Goal: Task Accomplishment & Management: Use online tool/utility

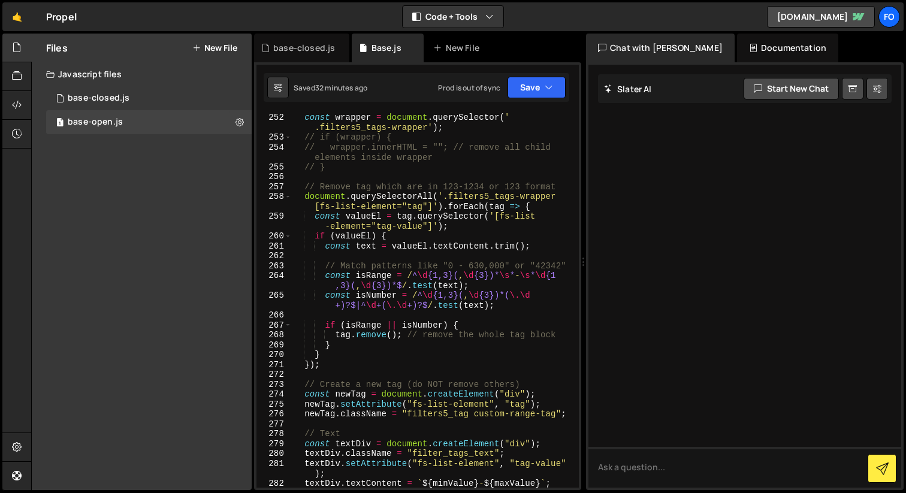
scroll to position [2887, 0]
click at [383, 324] on div "const wrapper = document . querySelector ( ' .filters5_tags-wrapper' ) ; // if …" at bounding box center [433, 315] width 282 height 405
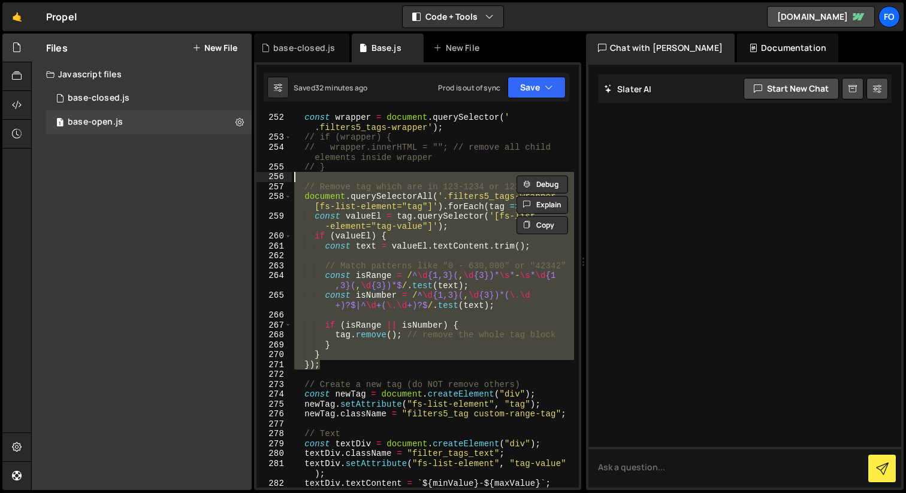
type textarea "// Remove tag which are in 123-1234 or 123 format document.querySelectorAll('.f…"
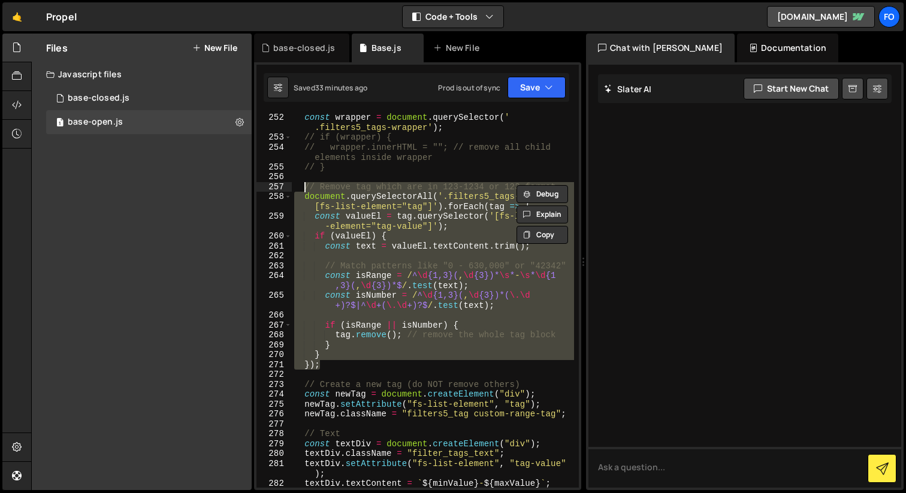
paste textarea
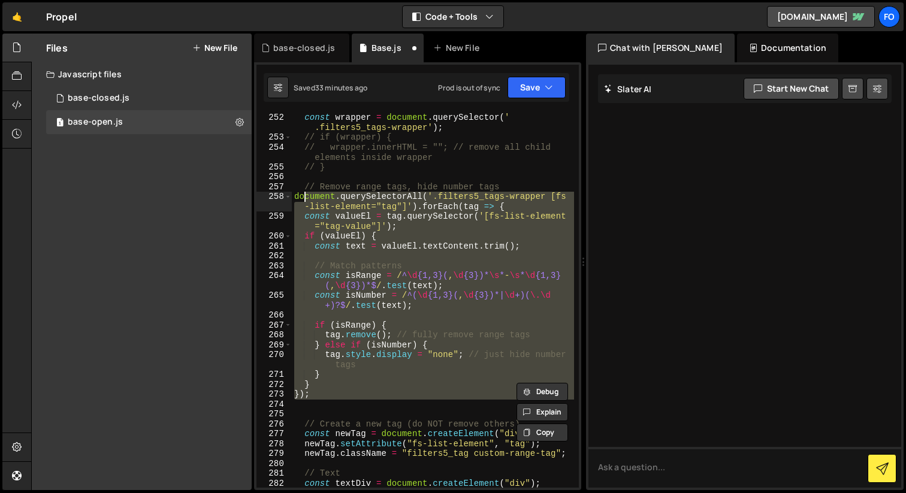
click at [306, 199] on div "const wrapper = document . querySelector ( ' .filters5_tags-wrapper' ) ; // if …" at bounding box center [433, 315] width 282 height 405
click at [293, 199] on div "const wrapper = document . querySelector ( ' .filters5_tags-wrapper' ) ; // if …" at bounding box center [433, 315] width 282 height 405
type textarea "document.querySelectorAll('.filters5_tags-wrapper [fs-list-element="tag"]').for…"
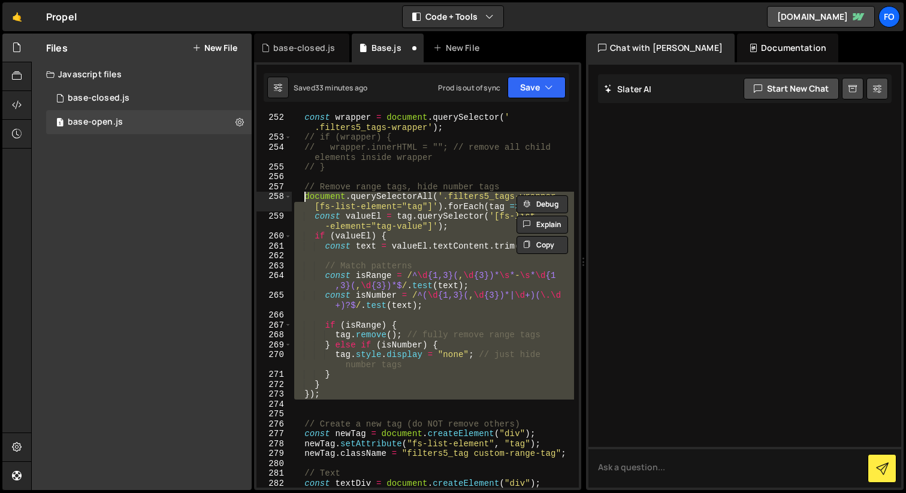
click at [350, 260] on div "const wrapper = document . querySelector ( ' .filters5_tags-wrapper' ) ; // if …" at bounding box center [433, 315] width 282 height 405
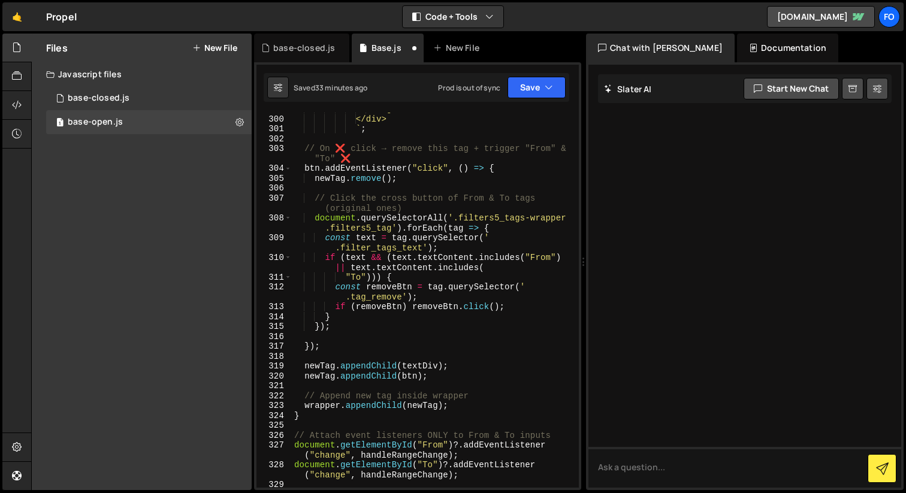
scroll to position [3636, 0]
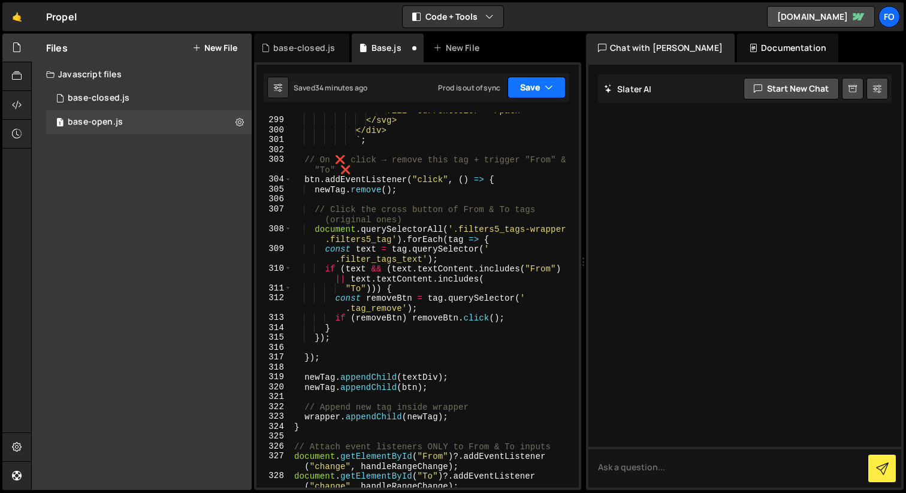
click at [532, 95] on button "Save" at bounding box center [536, 88] width 58 height 22
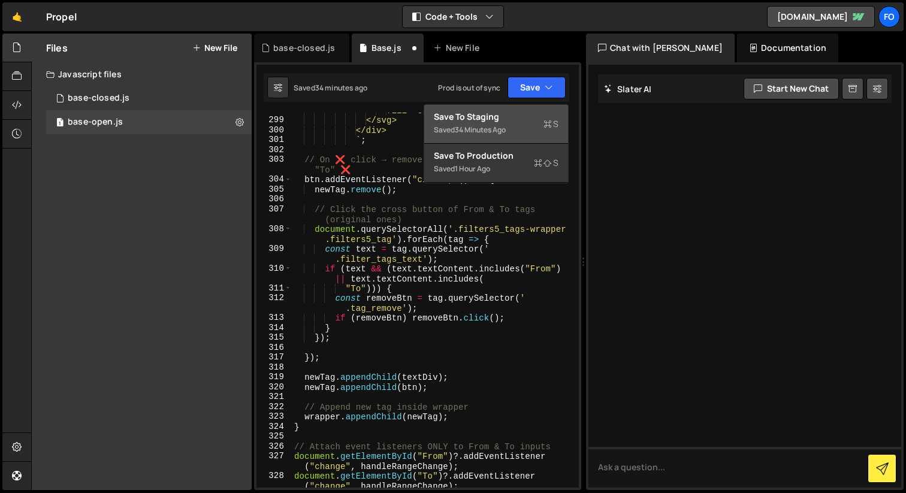
click at [536, 122] on div "Save to Staging S" at bounding box center [496, 117] width 125 height 12
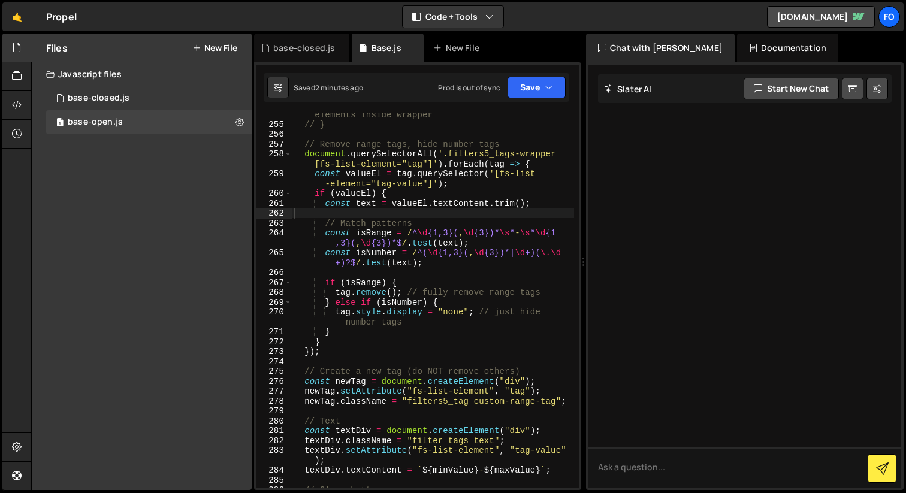
scroll to position [2926, 0]
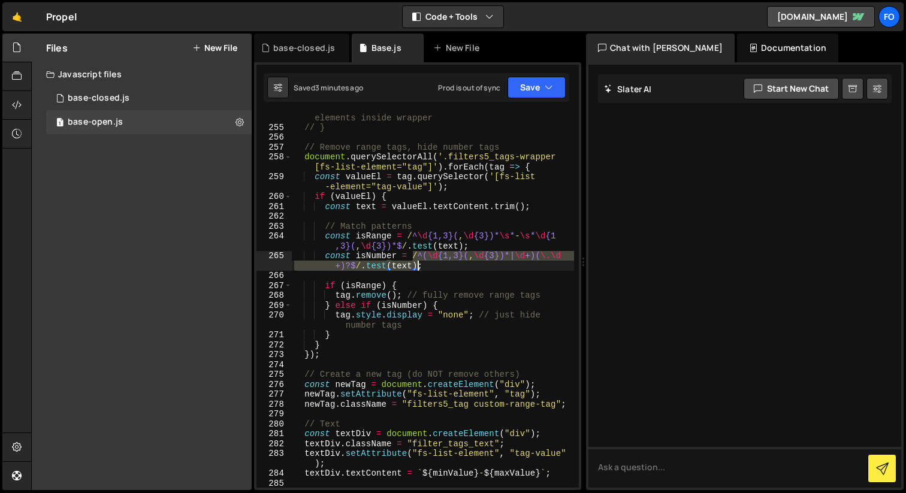
drag, startPoint x: 412, startPoint y: 261, endPoint x: 418, endPoint y: 264, distance: 7.0
click at [418, 264] on div "// wrapper.innerHTML = ""; // remove all child elements inside wrapper // } // …" at bounding box center [433, 304] width 282 height 405
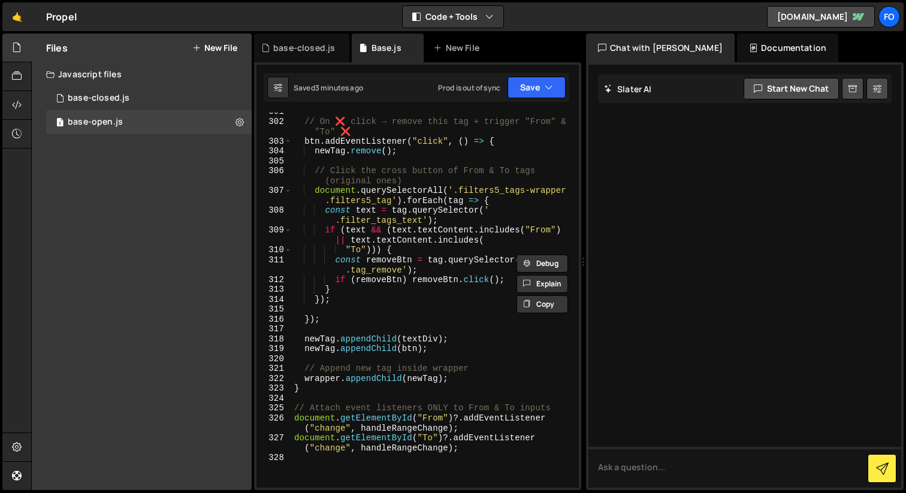
scroll to position [3634, 0]
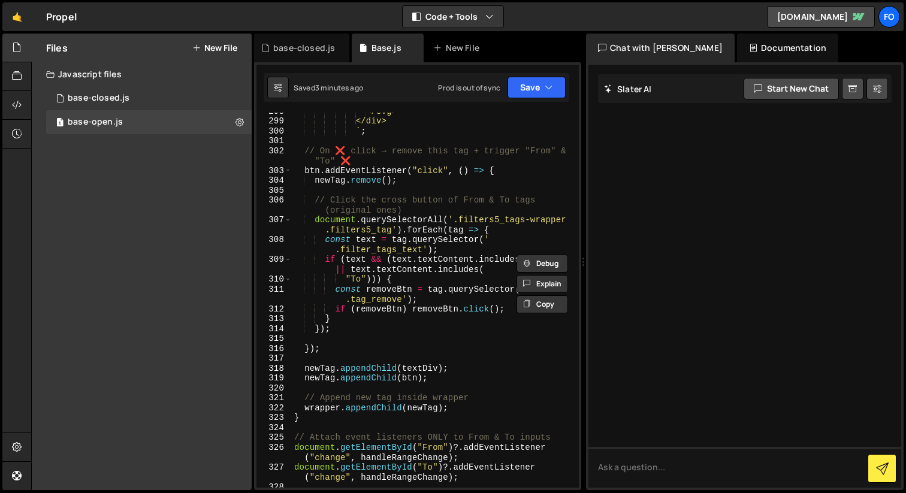
click at [388, 263] on div "</svg> </div> ` ; // On ❌ click → remove this tag + trigger "From" & "To" ❌ btn…" at bounding box center [433, 303] width 282 height 395
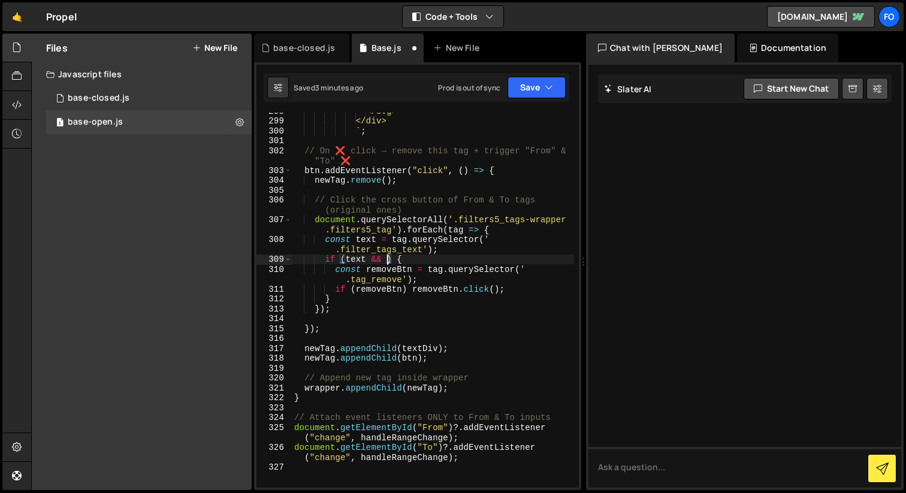
paste textarea "/^(\d{1,3}(,\d{3})*|\d+)(\.\d+)?$/.test(text)"
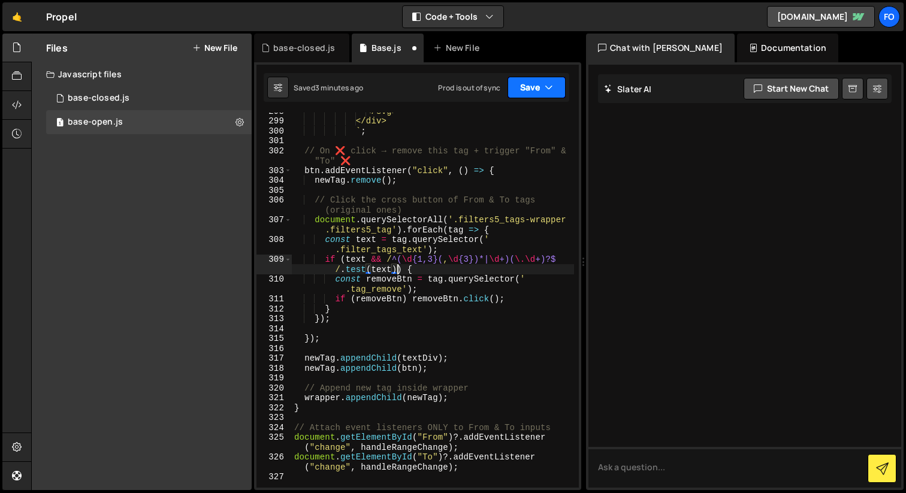
click at [555, 96] on button "Save" at bounding box center [536, 88] width 58 height 22
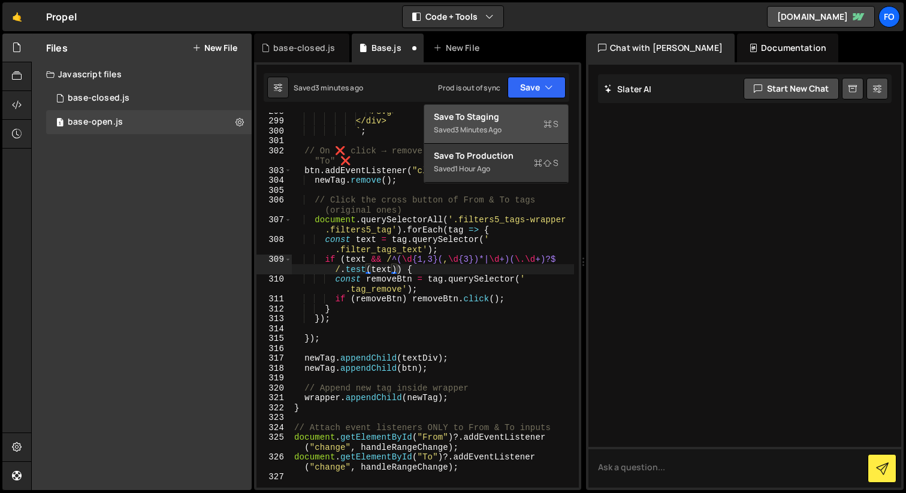
click at [524, 122] on div "Save to Staging S" at bounding box center [496, 117] width 125 height 12
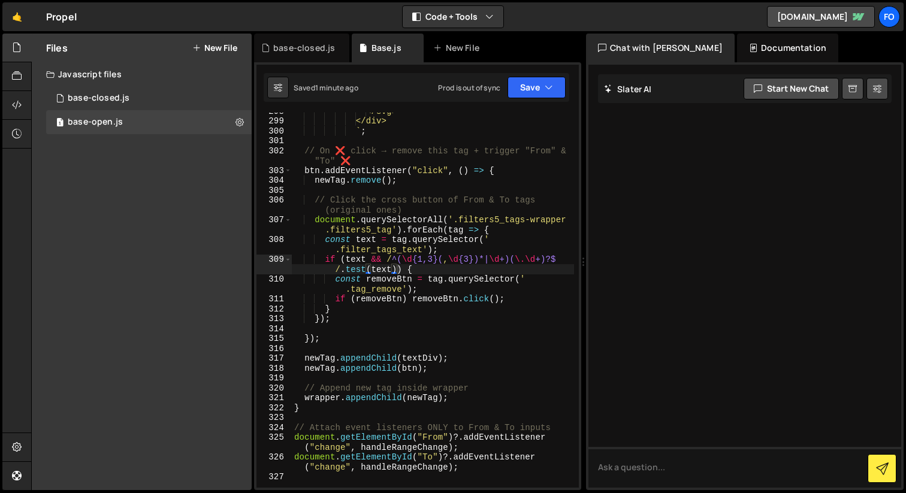
click at [380, 273] on div "</svg> </div> ` ; // On ❌ click → remove this tag + trigger "From" & "To" ❌ btn…" at bounding box center [433, 303] width 282 height 395
paste textarea ".innerHTML"
click at [557, 84] on button "Save" at bounding box center [536, 88] width 58 height 22
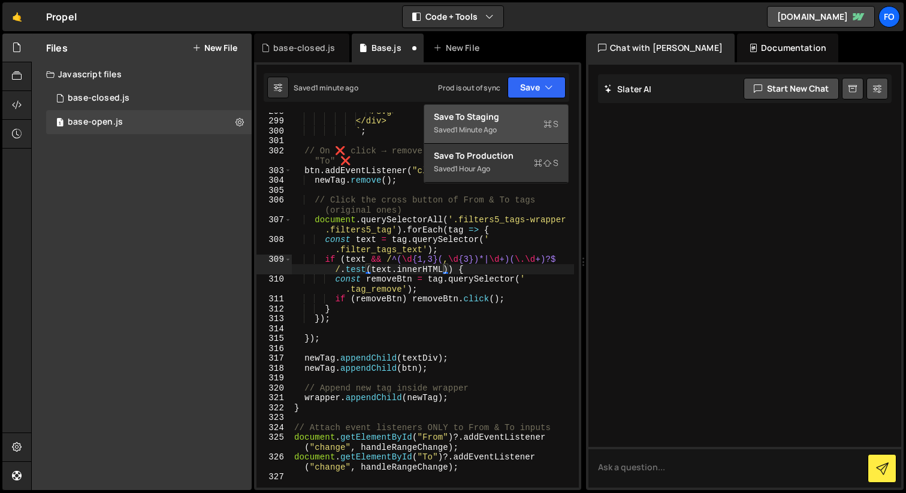
click at [518, 117] on div "Save to Staging S" at bounding box center [496, 117] width 125 height 12
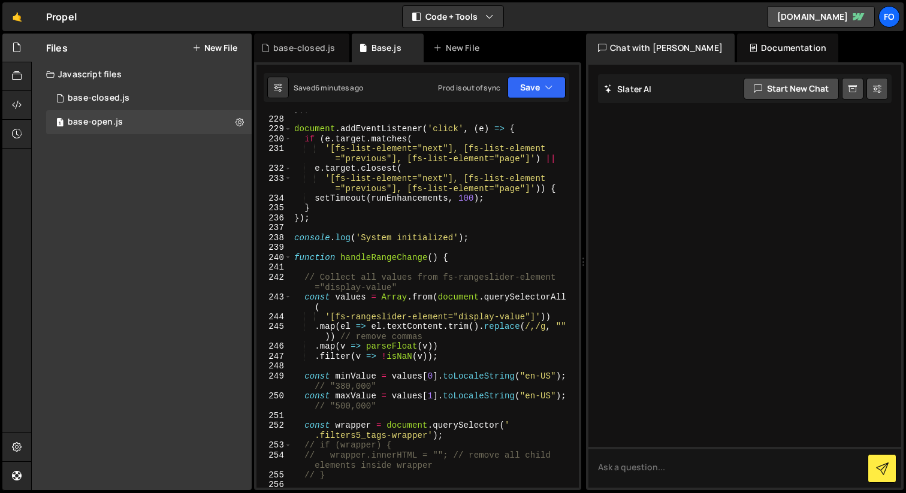
scroll to position [2578, 0]
click at [480, 258] on div "}) ; document . addEventListener ( 'click' , ( e ) => { if ( e . target . match…" at bounding box center [433, 301] width 282 height 395
type textarea "function handleRangeChange() {"
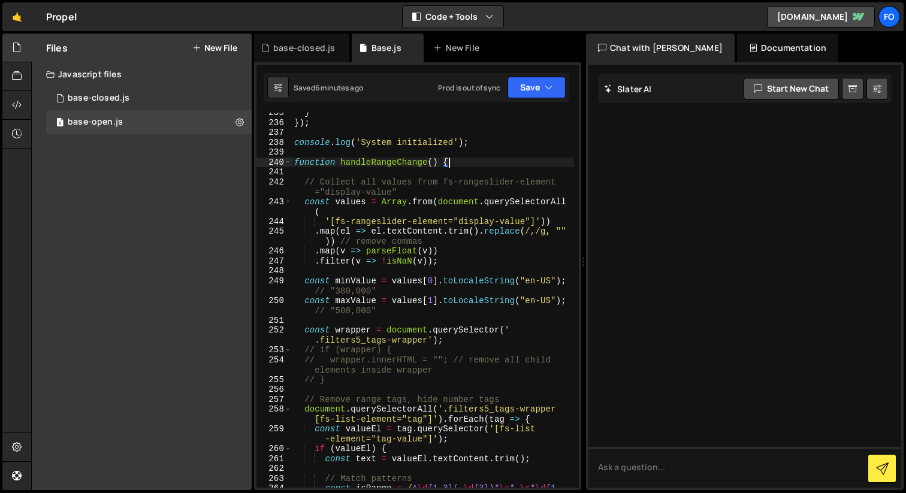
scroll to position [2674, 0]
click at [481, 317] on div "} }) ; console . log ( 'System initialized' ) ; function handleRangeChange ( ) …" at bounding box center [433, 310] width 282 height 405
click at [413, 386] on div "} }) ; console . log ( 'System initialized' ) ; function handleRangeChange ( ) …" at bounding box center [433, 310] width 282 height 405
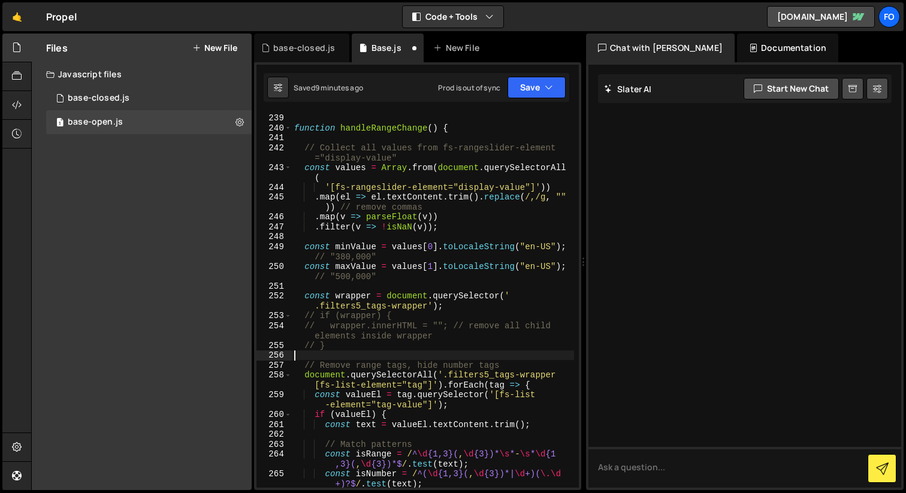
scroll to position [2704, 0]
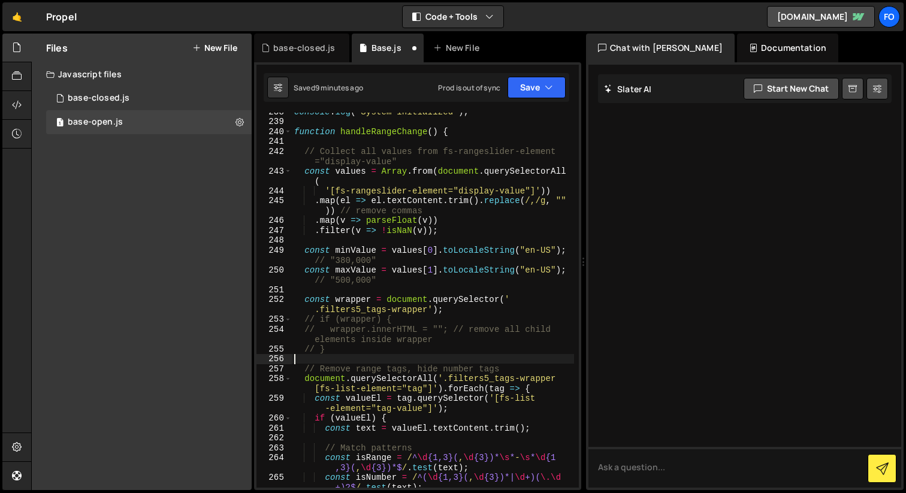
click at [494, 137] on div "console . log ( 'System initialized' ) ; function handleRangeChange ( ) { // Co…" at bounding box center [433, 309] width 282 height 405
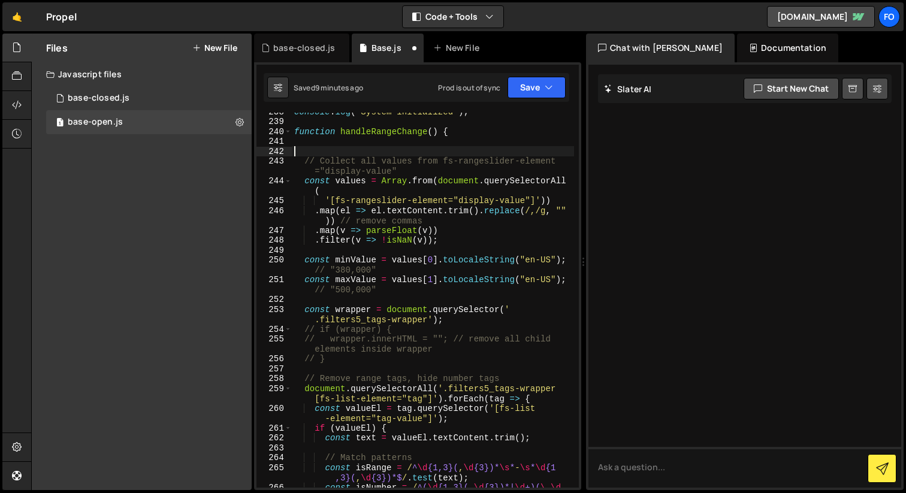
paste textarea "}"
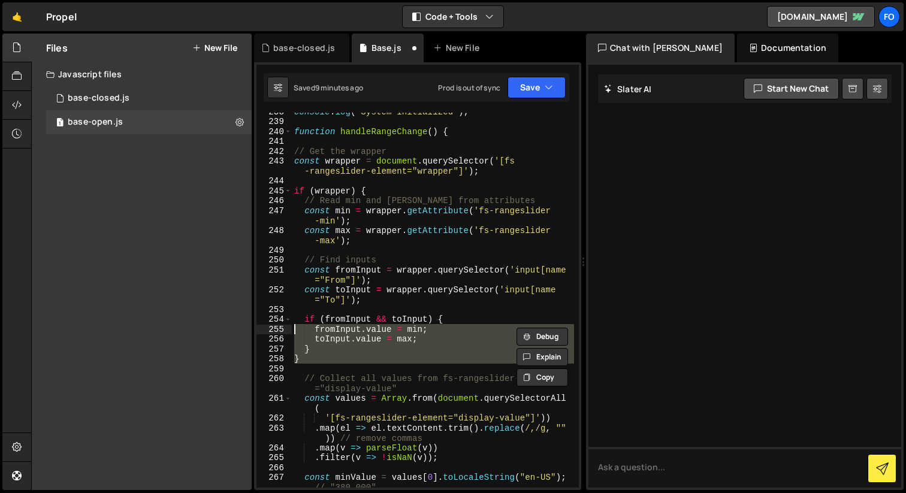
type textarea "if (fromInput && toInput) {"
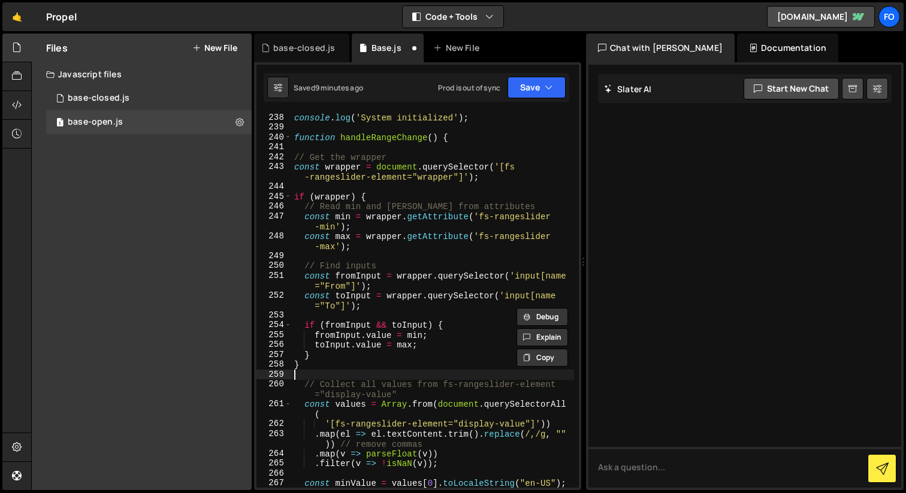
scroll to position [2691, 0]
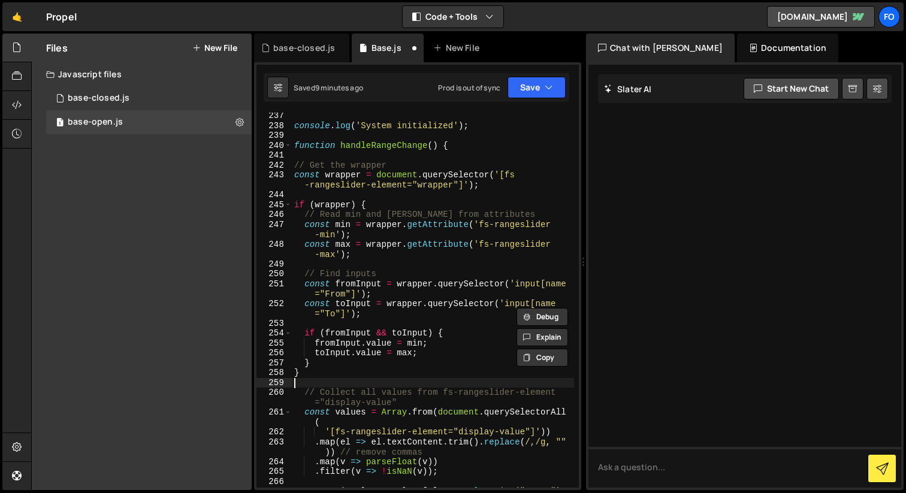
click at [297, 164] on div "console . log ( 'System initialized' ) ; function handleRangeChange ( ) { // Ge…" at bounding box center [433, 313] width 282 height 405
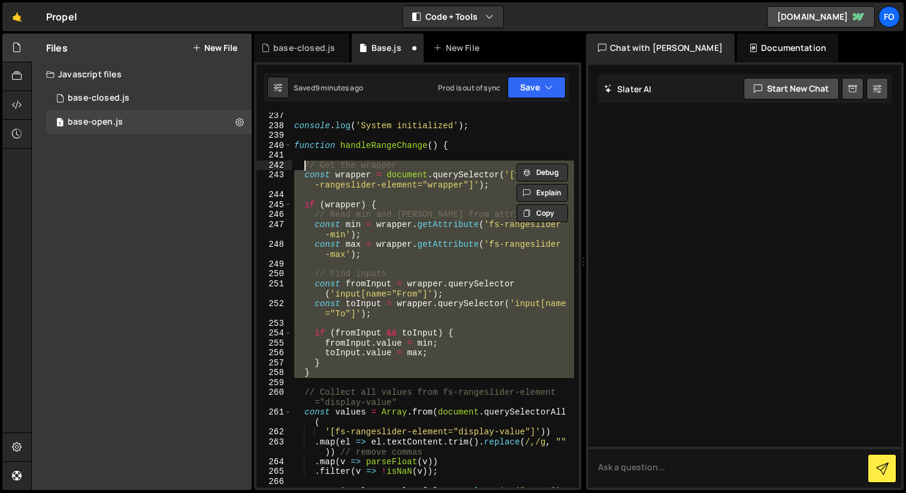
click at [370, 317] on div "console . log ( 'System initialized' ) ; function handleRangeChange ( ) { // Ge…" at bounding box center [433, 313] width 282 height 405
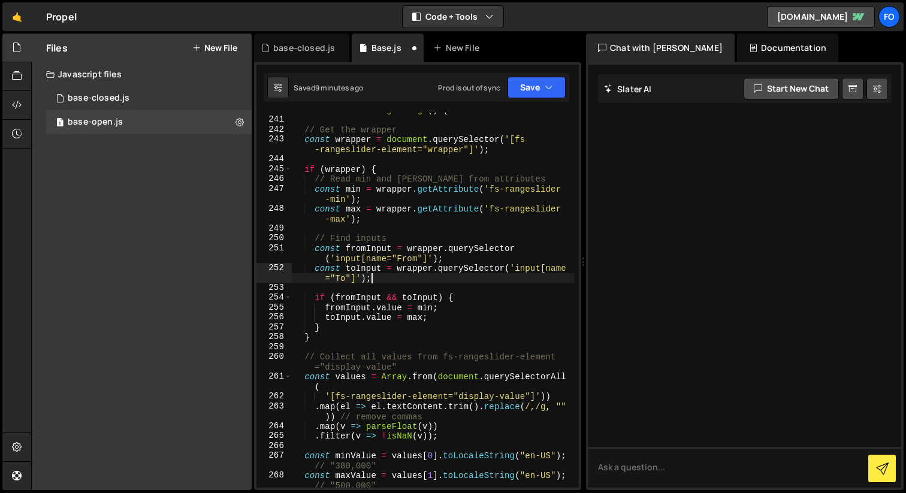
scroll to position [2731, 0]
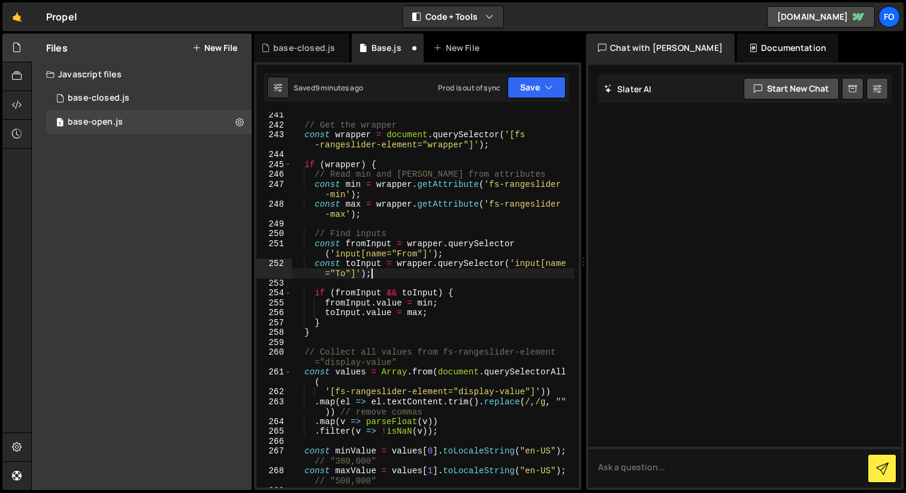
click at [330, 336] on div "// Get the wrapper const wrapper = document . querySelector ( '[fs -rangeslider…" at bounding box center [433, 307] width 282 height 395
click at [382, 293] on div "// Get the wrapper const wrapper = document . querySelector ( '[fs -rangeslider…" at bounding box center [433, 307] width 282 height 395
type textarea "fromInput.value = min; toInput.value = max;"
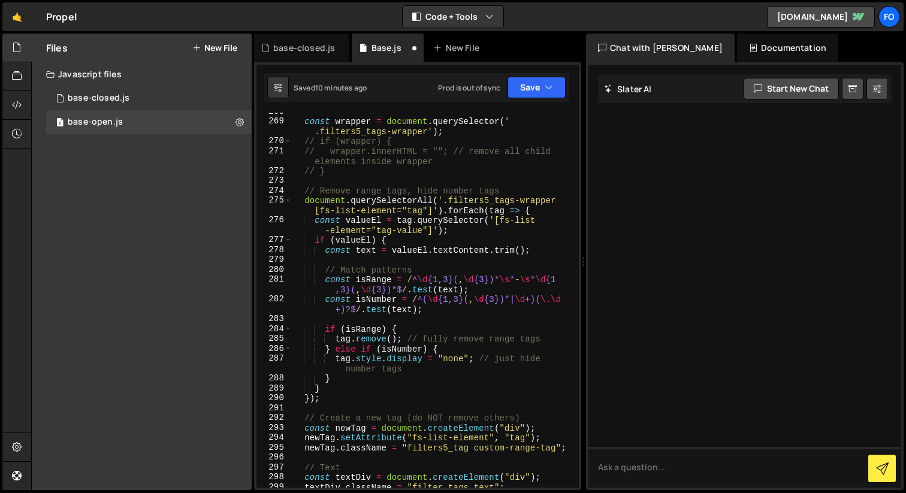
scroll to position [3101, 0]
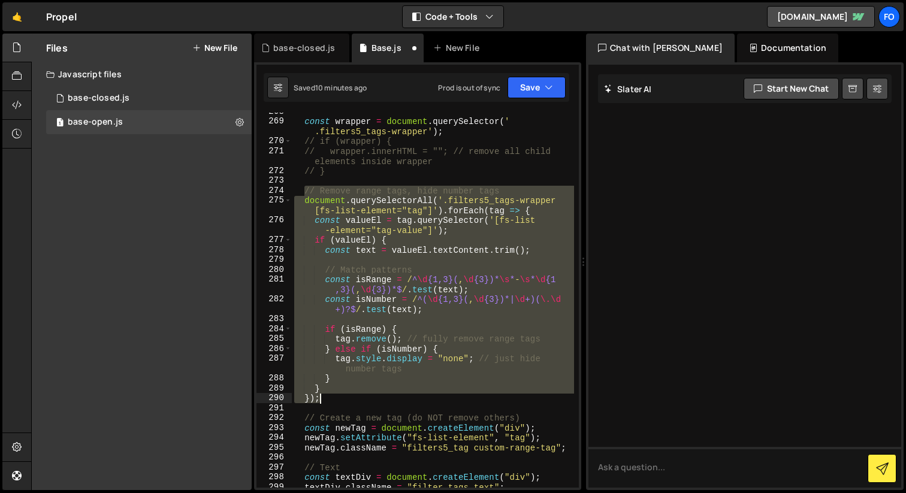
drag, startPoint x: 304, startPoint y: 191, endPoint x: 368, endPoint y: 395, distance: 213.6
click at [368, 395] on div "const wrapper = document . querySelector ( ' .filters5_tags-wrapper' ) ; // if …" at bounding box center [433, 304] width 282 height 395
type textarea "} });"
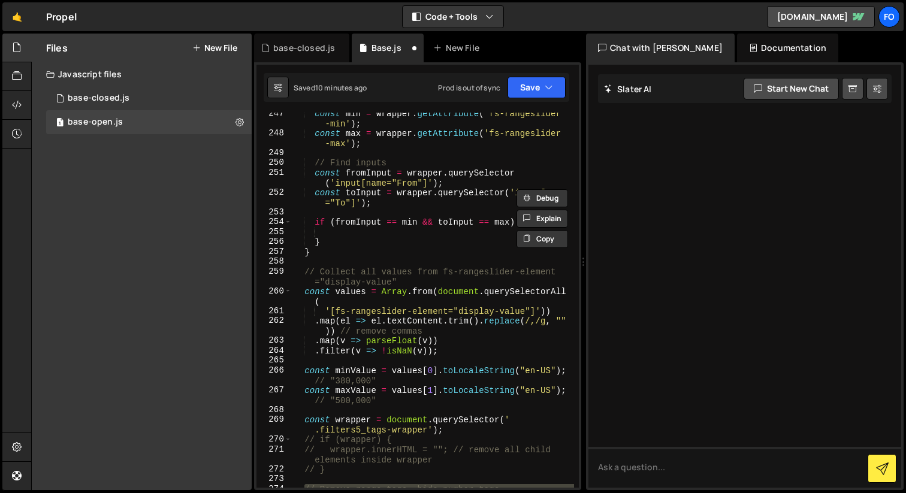
scroll to position [2786, 0]
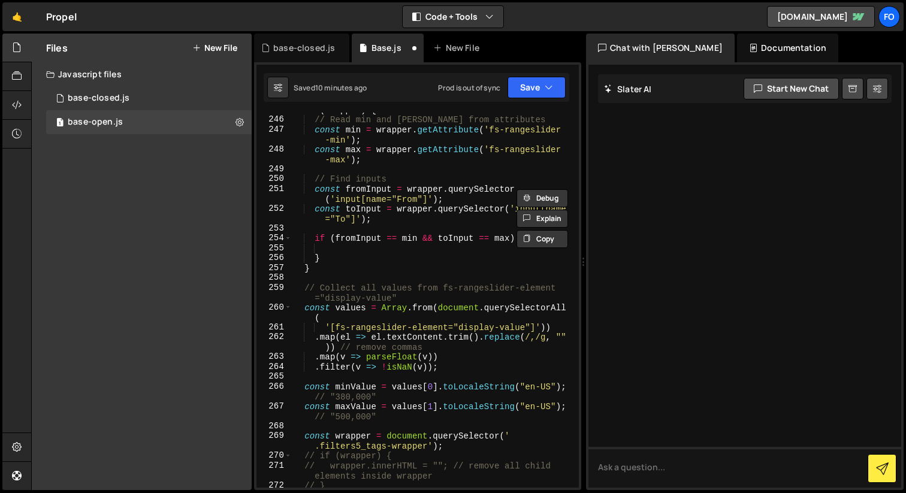
click at [391, 249] on div "if ( wrapper ) { // Read min and [PERSON_NAME] from attributes const min = wrap…" at bounding box center [433, 302] width 282 height 395
paste textarea "});"
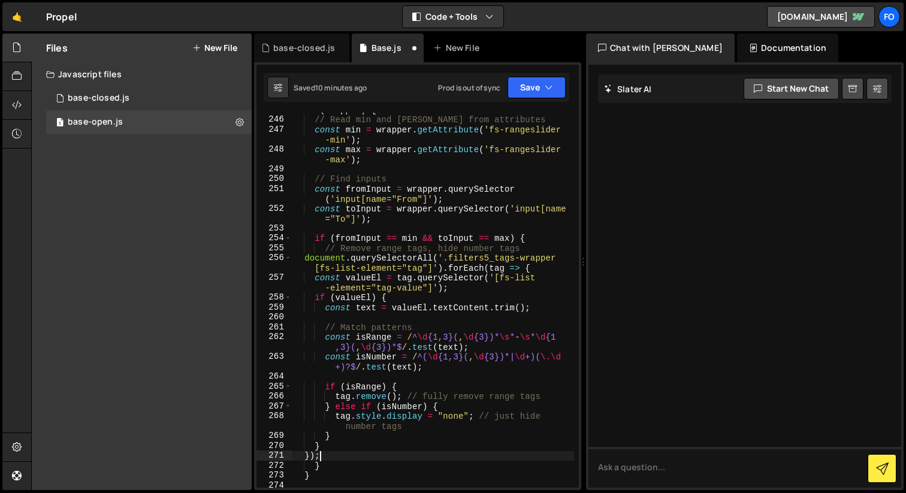
click at [304, 259] on div "if ( wrapper ) { // Read min and [PERSON_NAME] from attributes const min = wrap…" at bounding box center [433, 302] width 282 height 395
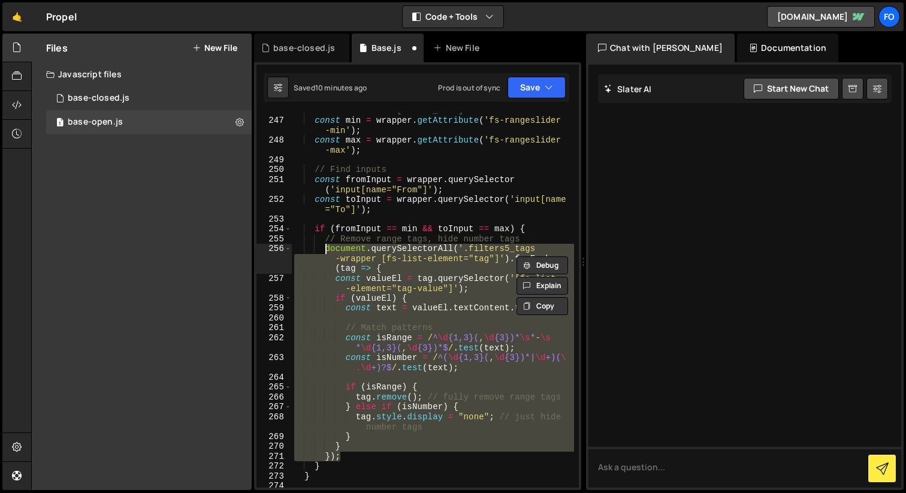
scroll to position [2866, 0]
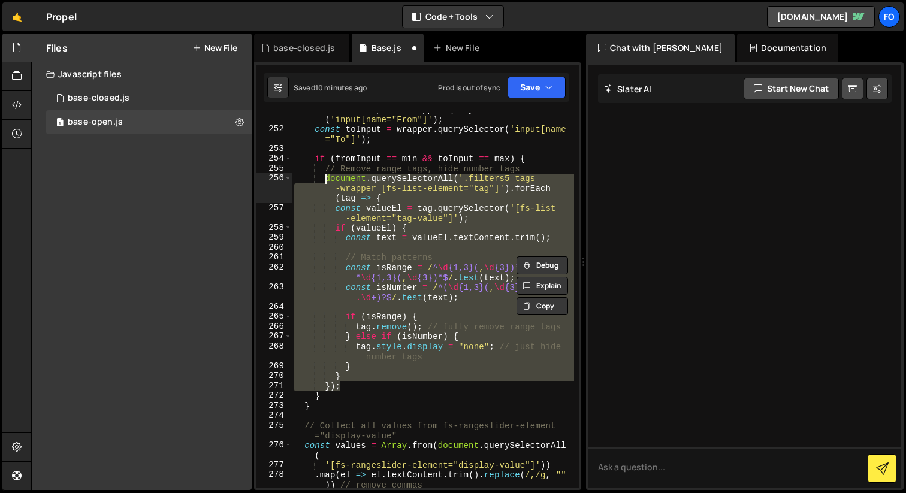
click at [332, 398] on div "const fromInput = wrapper . querySelector ( 'input[name="From"]' ) ; const toIn…" at bounding box center [433, 311] width 282 height 415
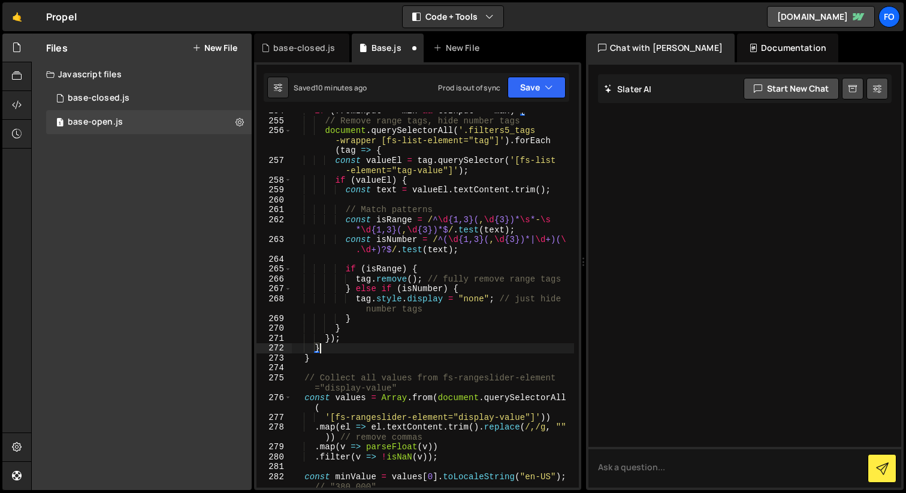
scroll to position [2913, 0]
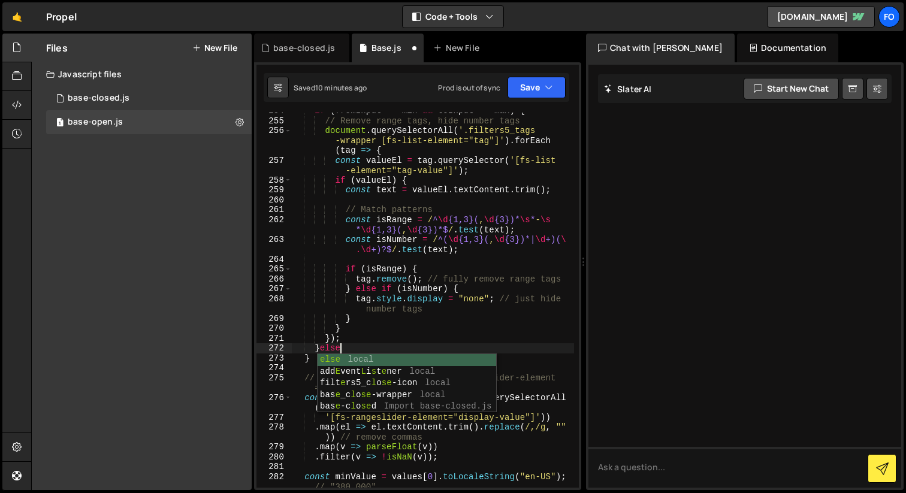
type textarea "}else{}"
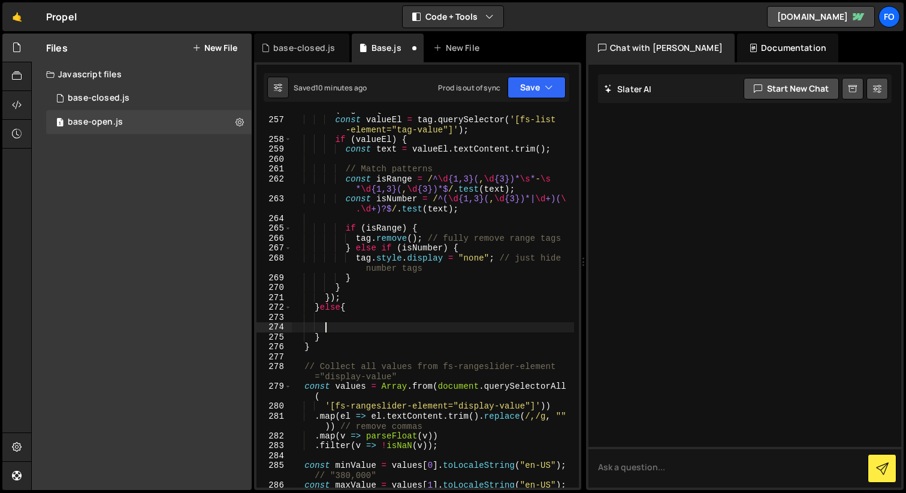
scroll to position [3050, 0]
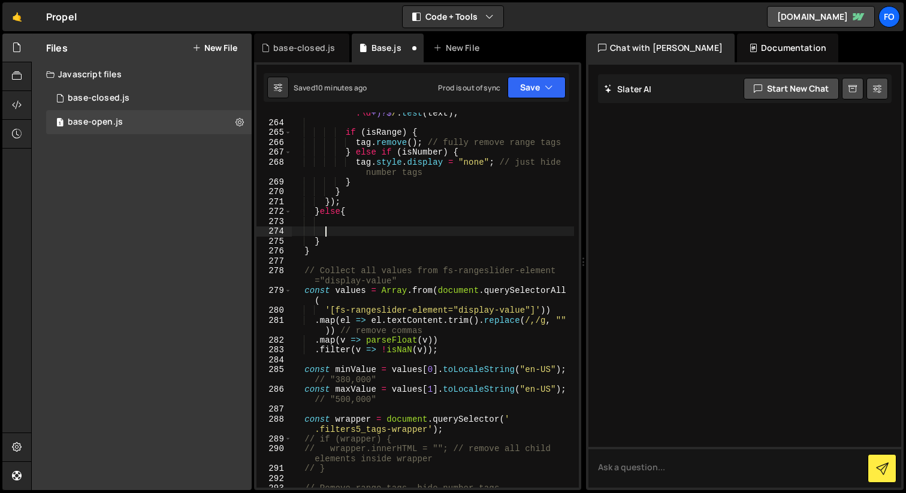
click at [306, 269] on div "const isNumber = / ^( \d {1,3}( , \d {3})* | \d +)( \ .\d +)?$ / . test ( text …" at bounding box center [433, 300] width 282 height 405
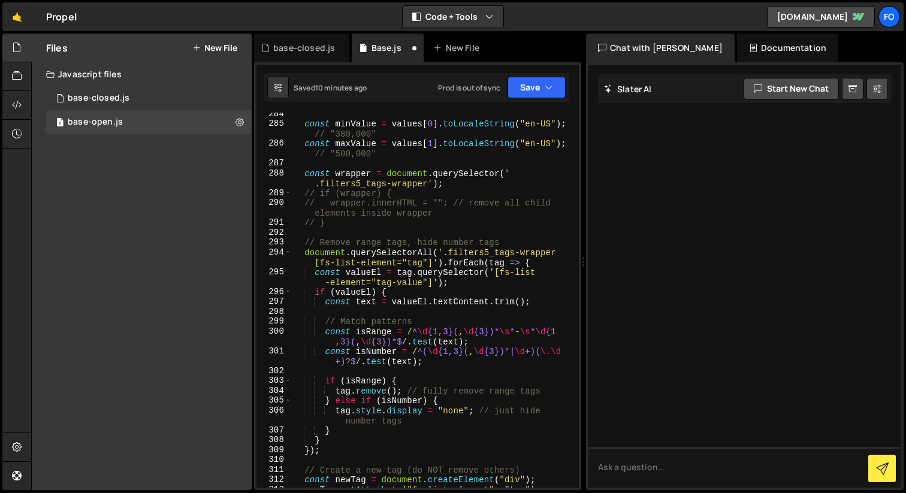
scroll to position [3381, 0]
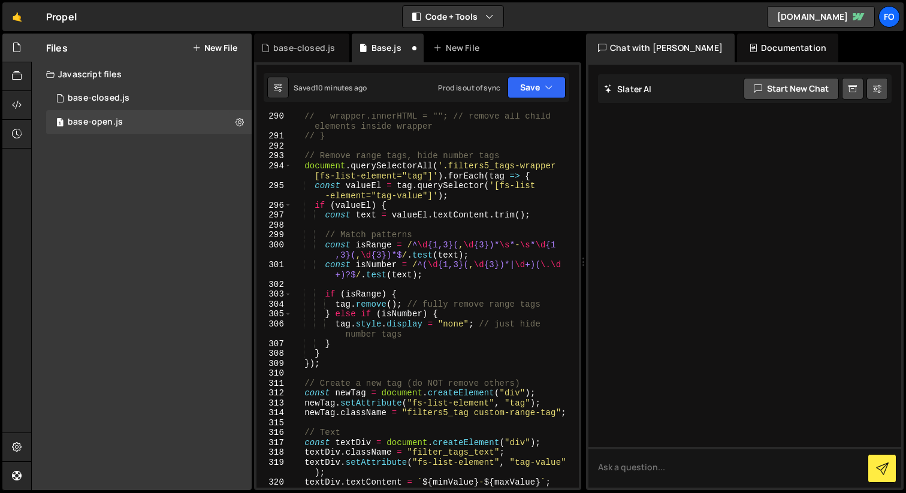
click at [336, 355] on div "// wrapper.innerHTML = ""; // remove all child elements inside wrapper // } // …" at bounding box center [433, 313] width 282 height 405
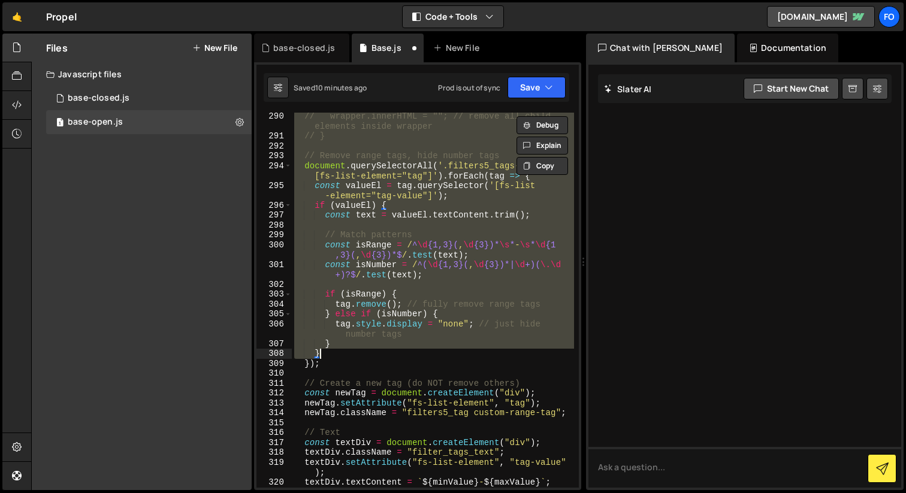
click at [309, 365] on div "// wrapper.innerHTML = ""; // remove all child elements inside wrapper // } // …" at bounding box center [433, 313] width 282 height 405
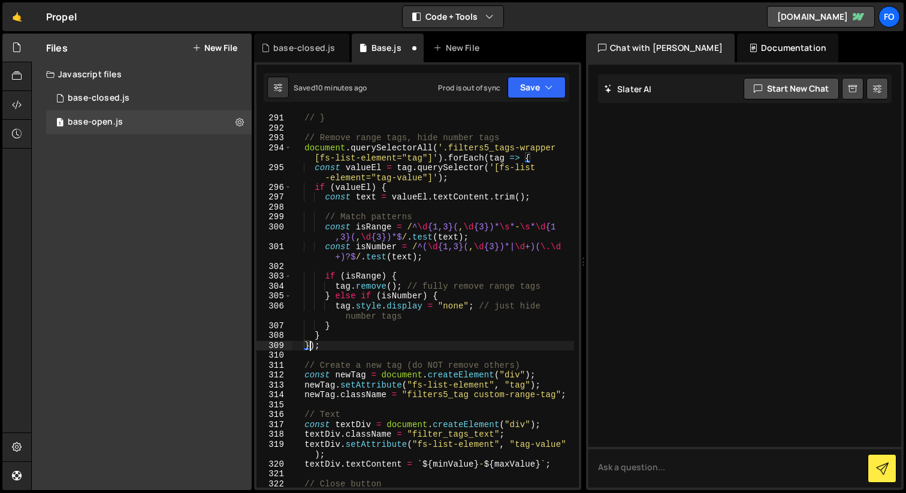
scroll to position [3361, 0]
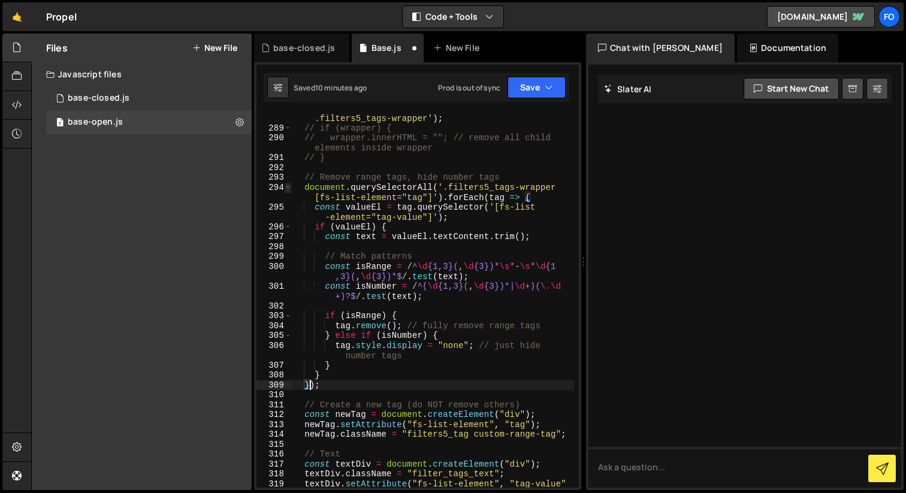
click at [287, 188] on span at bounding box center [288, 188] width 7 height 10
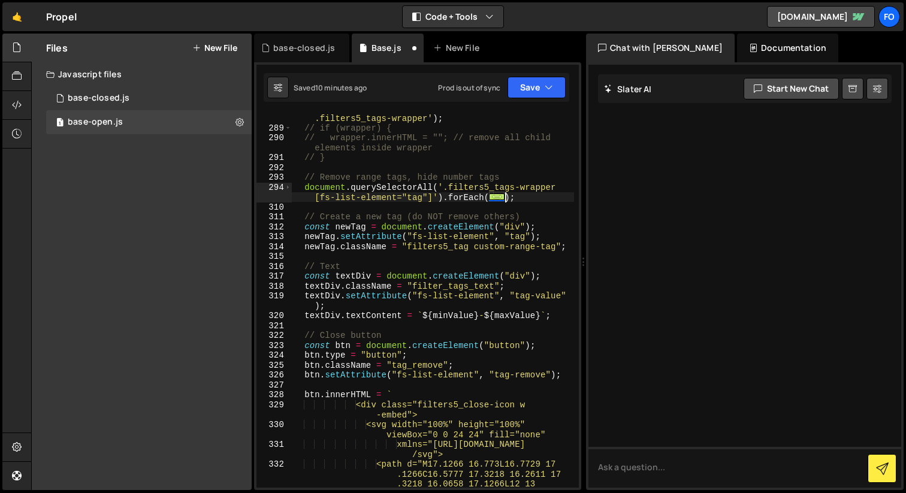
click at [307, 216] on div "const wrapper = document . querySelector ( ' .filters5_tags-wrapper' ) ; // if …" at bounding box center [433, 394] width 282 height 583
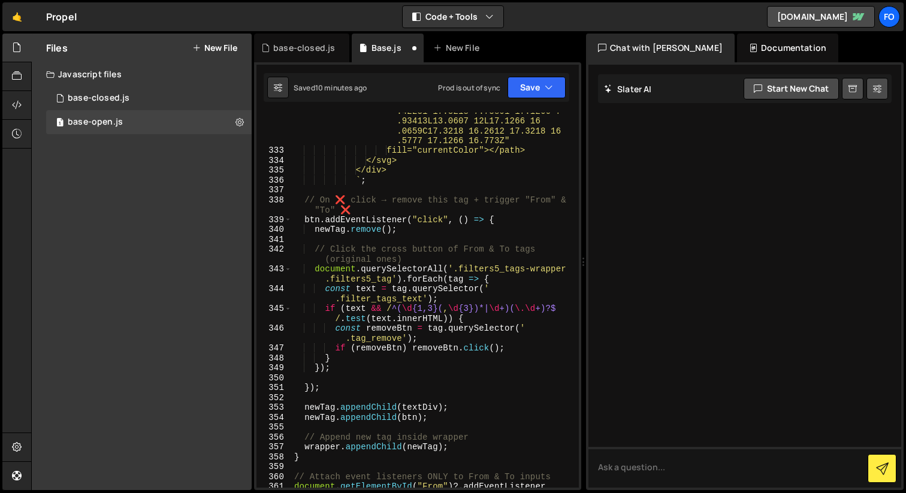
scroll to position [3862, 0]
click at [464, 456] on div "<path d="M17.1266 16.773L16.7729 17 .1266C16.5777 17.3218 16.2611 17 .3218 16.0…" at bounding box center [433, 248] width 282 height 583
click at [467, 450] on div "<path d="M17.1266 16.773L16.7729 17 .1266C16.5777 17.3218 16.2611 17 .3218 16.0…" at bounding box center [433, 248] width 282 height 583
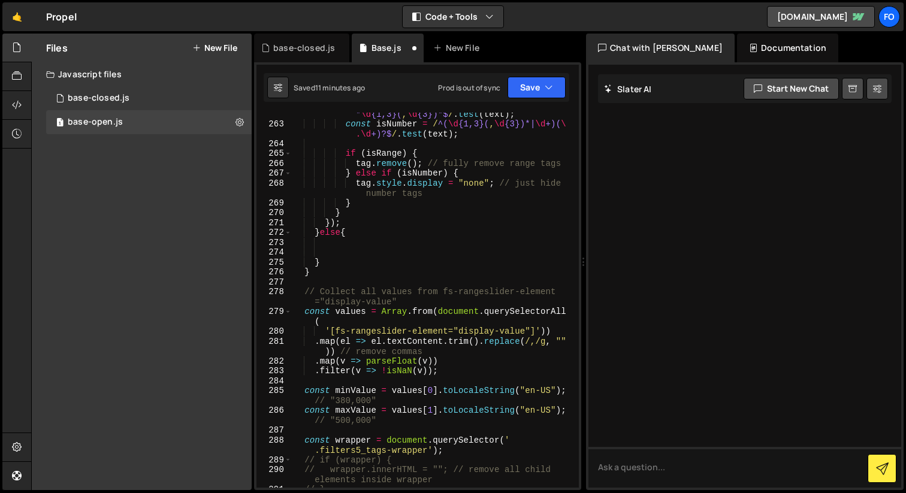
scroll to position [3017, 0]
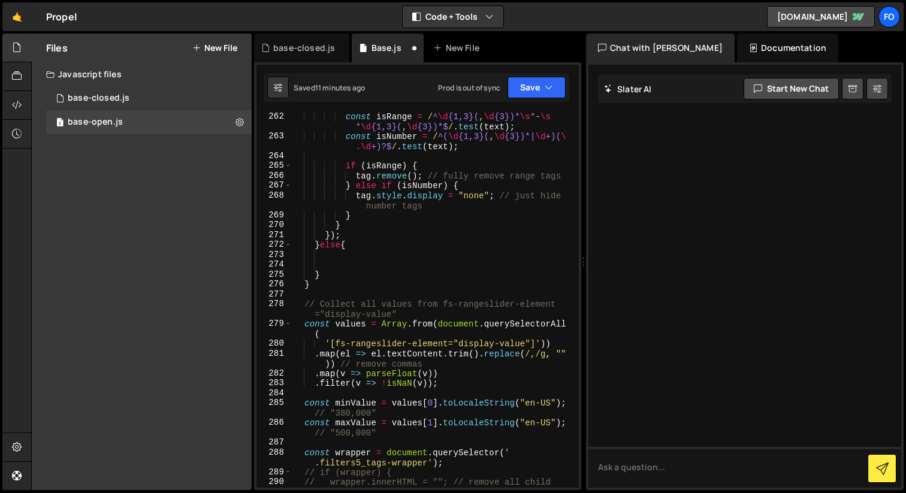
click at [306, 304] on div "const isRange = / ^ \d {1,3}( , \d {3})* \s * - \s * \d {1,3}( , \d {3})*$ / . …" at bounding box center [433, 318] width 282 height 415
type textarea "// Collect all values from fs-rangeslider-element="display-value" const values …"
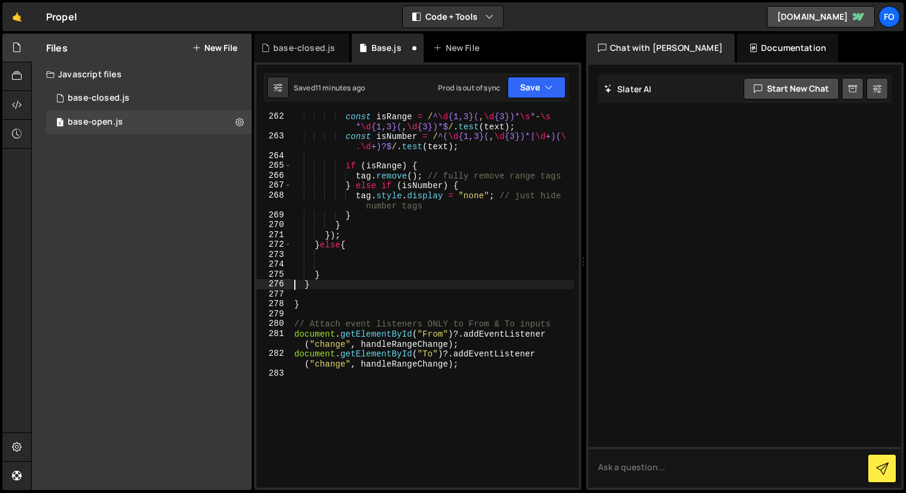
type textarea "}"
paste textarea "wrapper.appendChild(newTag);"
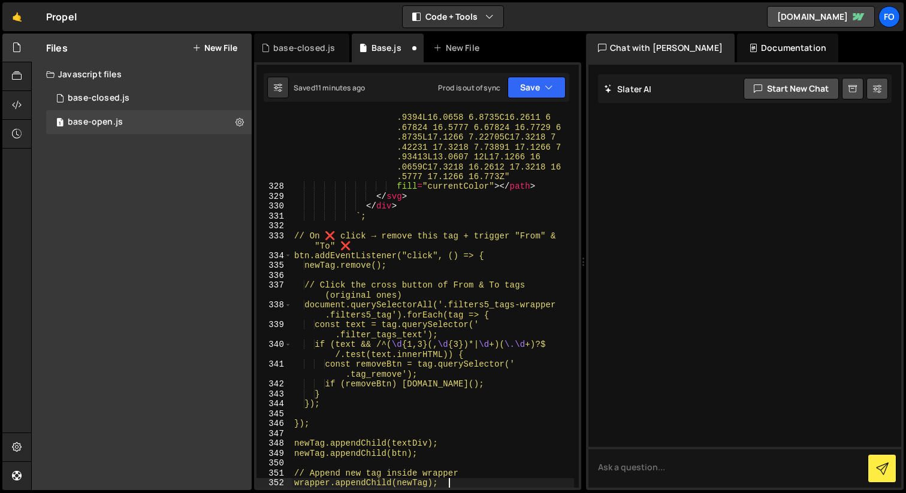
scroll to position [3964, 0]
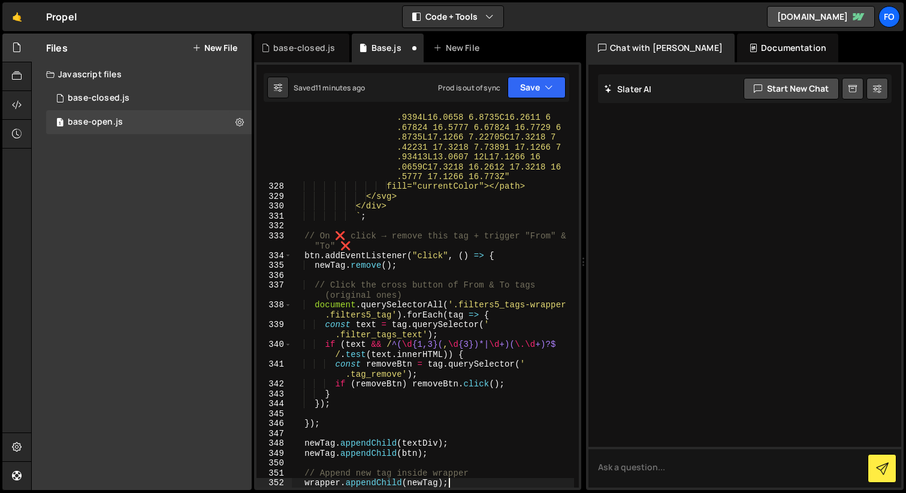
click at [306, 237] on div "<path d="M17.1266 16.773L16.7729 17 .1266C16.5777 17.3218 16.2611 17 .3218 16.0…" at bounding box center [433, 279] width 282 height 573
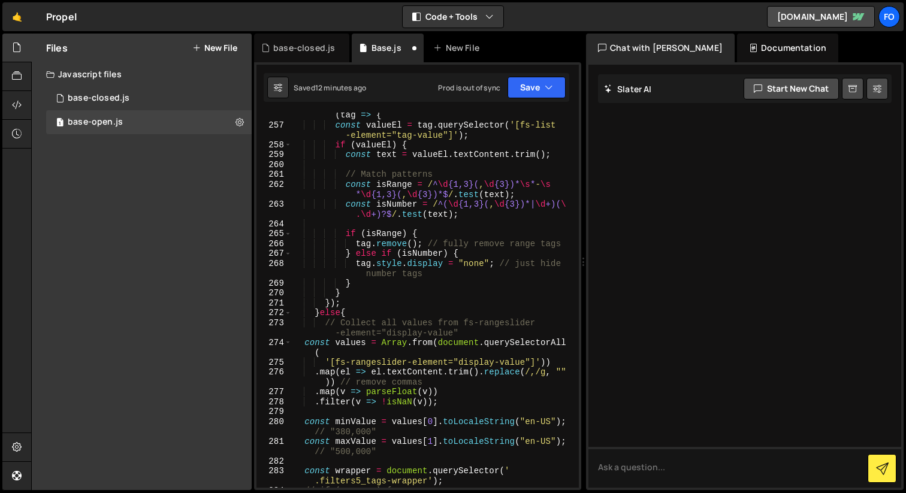
scroll to position [2947, 0]
click at [319, 315] on div "document . querySelectorAll ( '.filters5_tags -wrapper [fs-list-element="tag"]'…" at bounding box center [433, 298] width 282 height 415
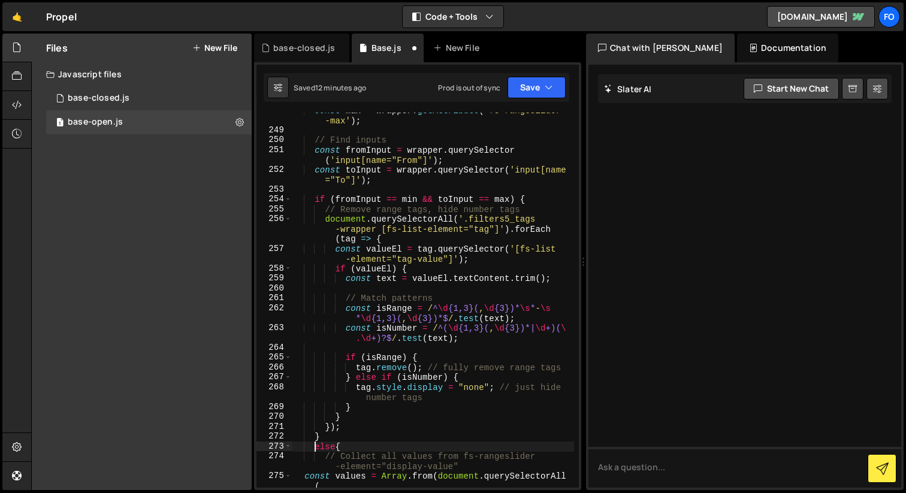
scroll to position [2815, 0]
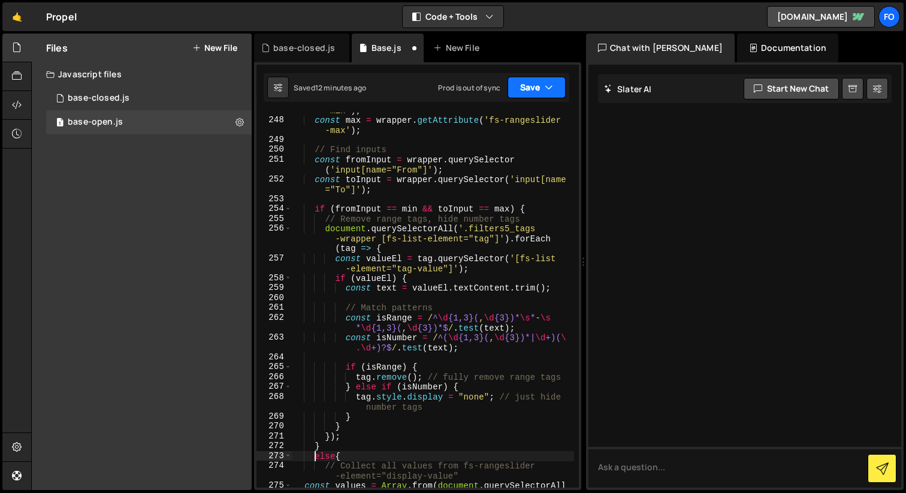
click at [546, 92] on icon "button" at bounding box center [549, 87] width 8 height 12
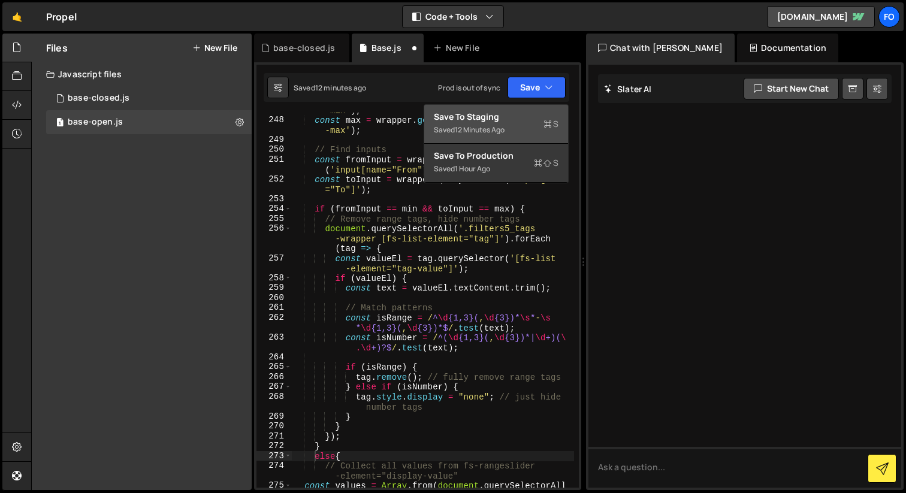
click at [530, 128] on div "Saved 12 minutes ago" at bounding box center [496, 130] width 125 height 14
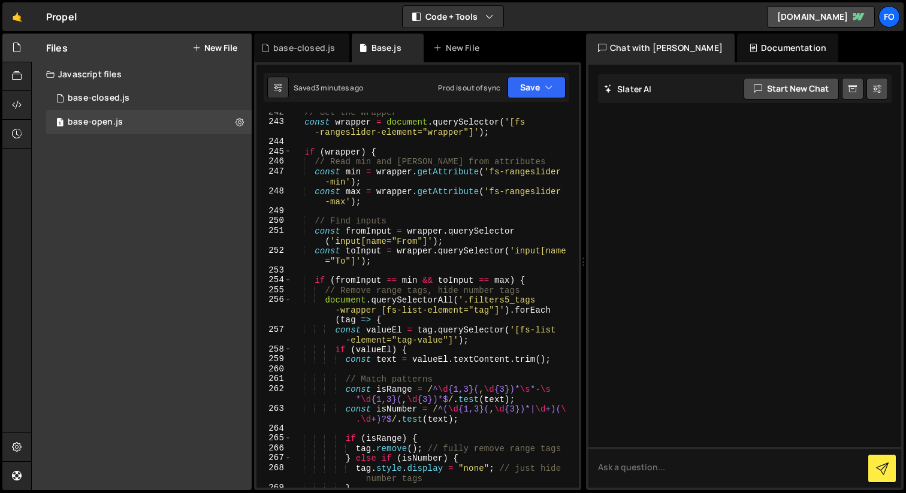
scroll to position [2732, 0]
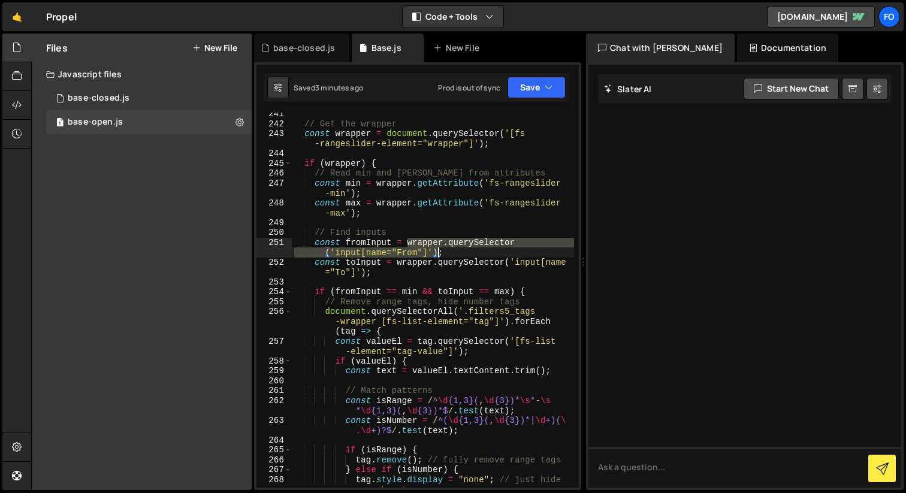
drag, startPoint x: 406, startPoint y: 240, endPoint x: 437, endPoint y: 250, distance: 33.0
click at [437, 250] on div "// Get the wrapper const wrapper = document . querySelector ( '[fs -rangeslider…" at bounding box center [433, 311] width 282 height 405
paste textarea "fs-rangeslider-element="display-value""
click at [419, 253] on div "// Get the wrapper const wrapper = document . querySelector ( '[fs -rangeslider…" at bounding box center [433, 311] width 282 height 405
paste textarea "fs-rangeslider-element="display-value""
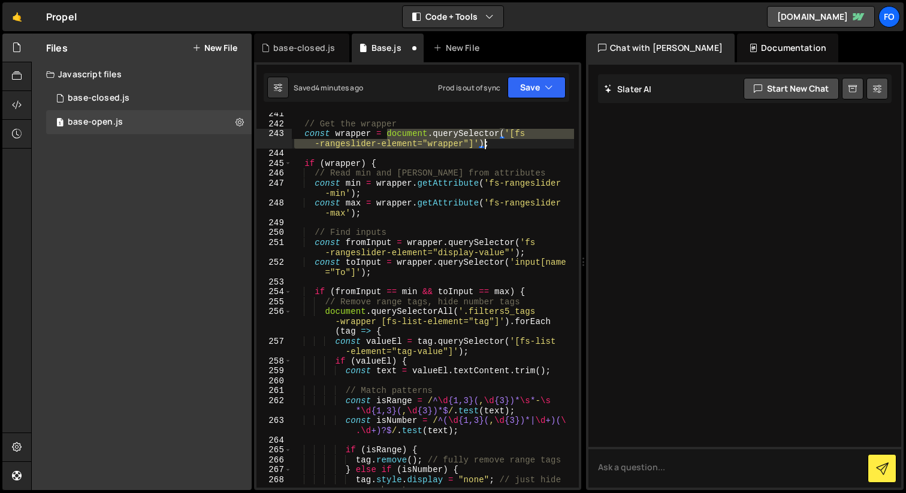
drag, startPoint x: 388, startPoint y: 133, endPoint x: 486, endPoint y: 146, distance: 99.1
click at [486, 146] on div "// Get the wrapper const wrapper = document . querySelector ( '[fs -rangeslider…" at bounding box center [433, 311] width 282 height 405
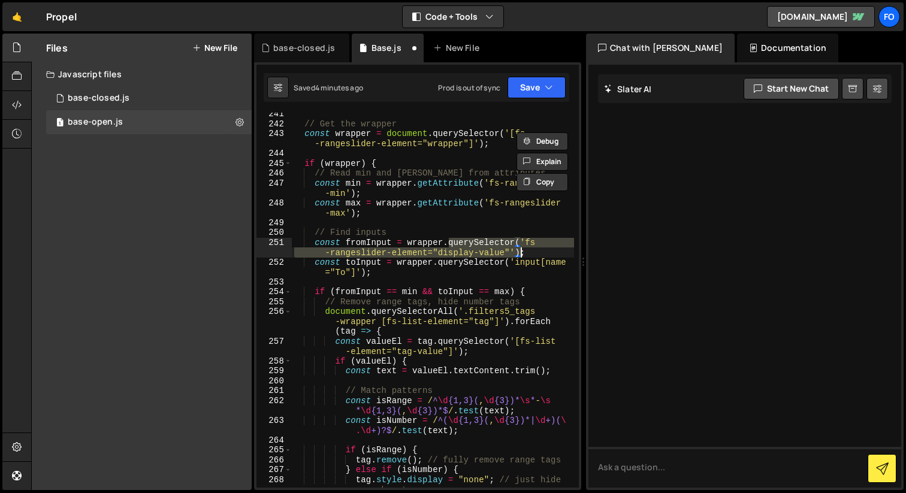
drag, startPoint x: 447, startPoint y: 243, endPoint x: 521, endPoint y: 250, distance: 74.7
click at [521, 250] on div "// Get the wrapper const wrapper = document . querySelector ( '[fs -rangeslider…" at bounding box center [433, 311] width 282 height 405
click at [473, 258] on div "// Get the wrapper const wrapper = document . querySelector ( '[fs -rangeslider…" at bounding box center [433, 311] width 282 height 405
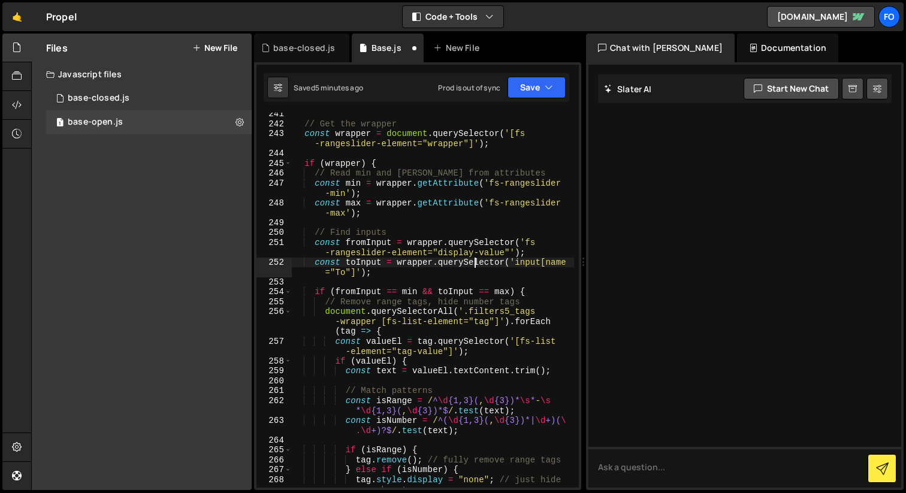
click at [509, 253] on div "// Get the wrapper const wrapper = document . querySelector ( '[fs -rangeslider…" at bounding box center [433, 311] width 282 height 405
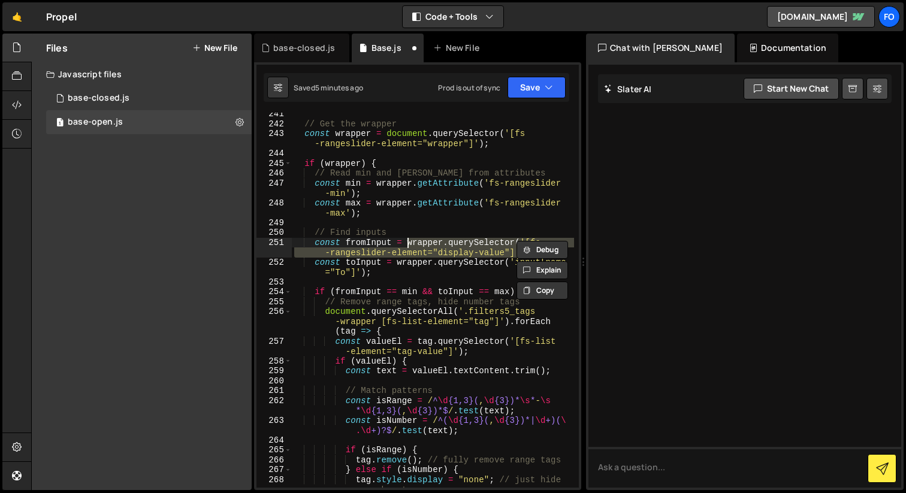
click at [398, 264] on div "// Get the wrapper const wrapper = document . querySelector ( '[fs -rangeslider…" at bounding box center [433, 311] width 282 height 405
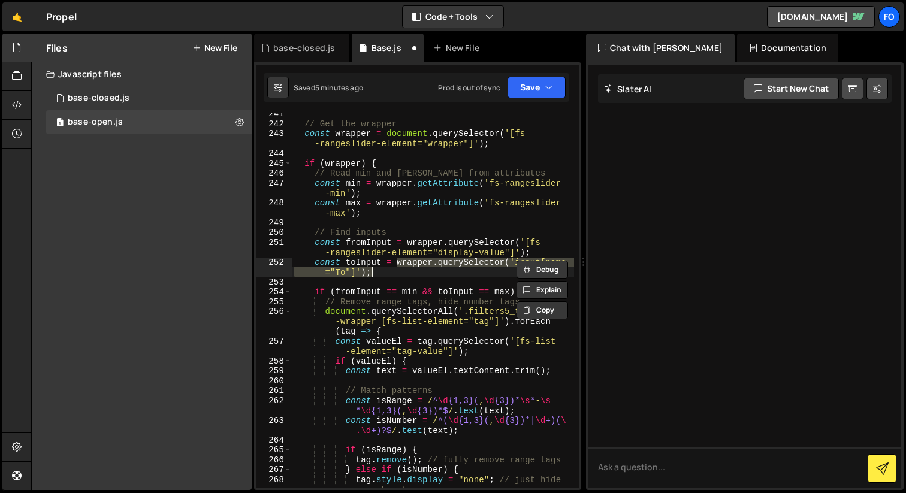
paste textarea "[fs-rangeslider-element="display-value"
type textarea "const toInput = wrapper.querySelector('[fs-rangeslider-element="display-value"]…"
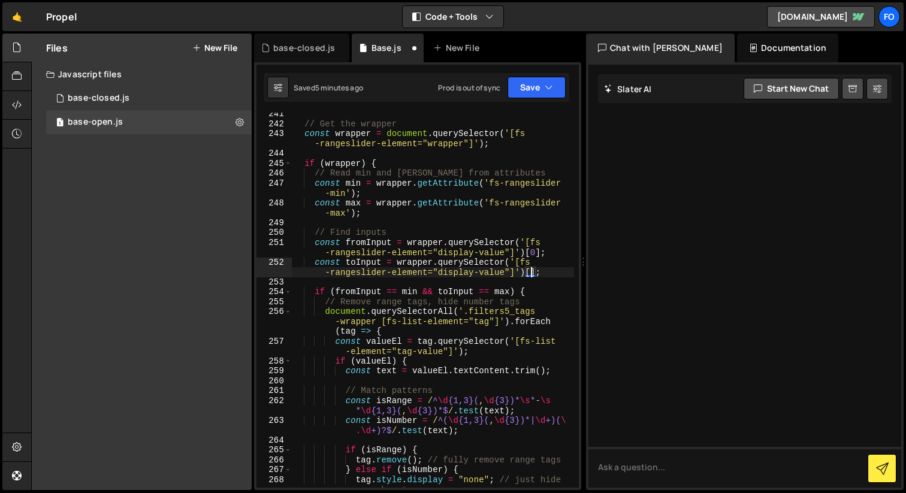
scroll to position [0, 31]
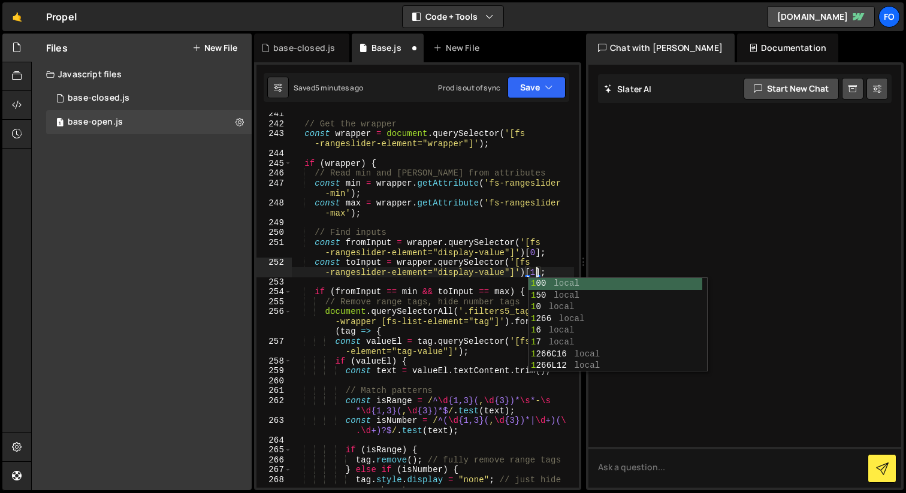
click at [452, 289] on div "// Get the wrapper const wrapper = document . querySelector ( '[fs -rangeslider…" at bounding box center [433, 311] width 282 height 405
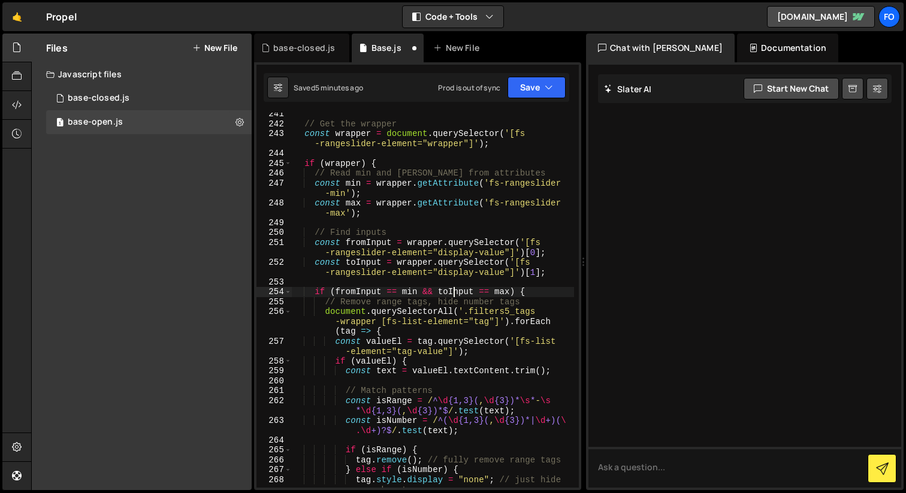
click at [545, 272] on div "// Get the wrapper const wrapper = document . querySelector ( '[fs -rangeslider…" at bounding box center [433, 311] width 282 height 405
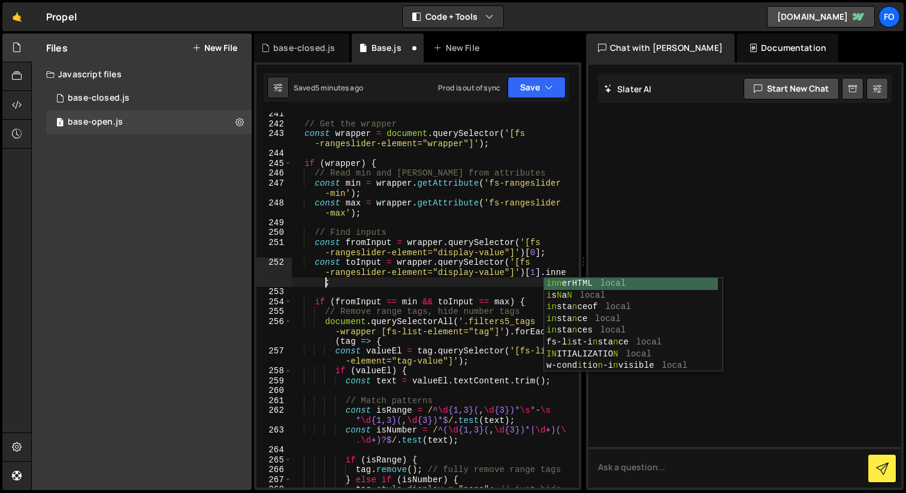
scroll to position [0, 34]
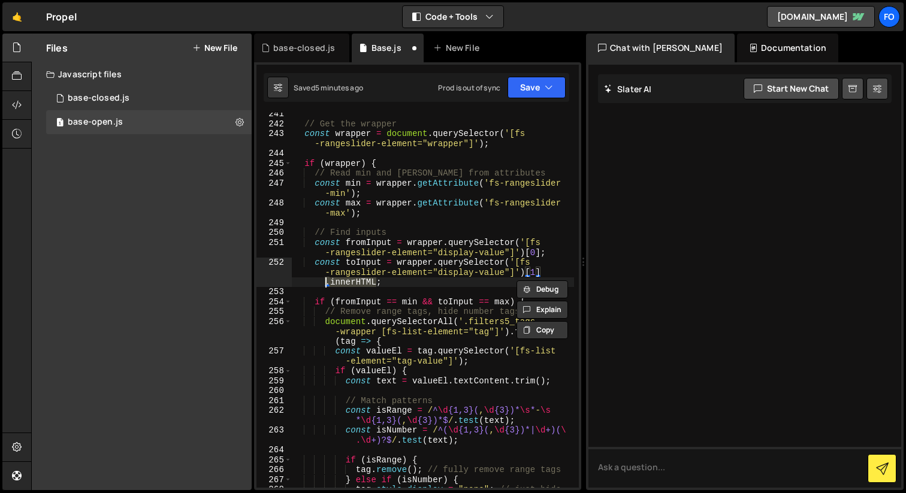
click at [569, 252] on div "// Get the wrapper const wrapper = document . querySelector ( '[fs -rangeslider…" at bounding box center [433, 311] width 282 height 405
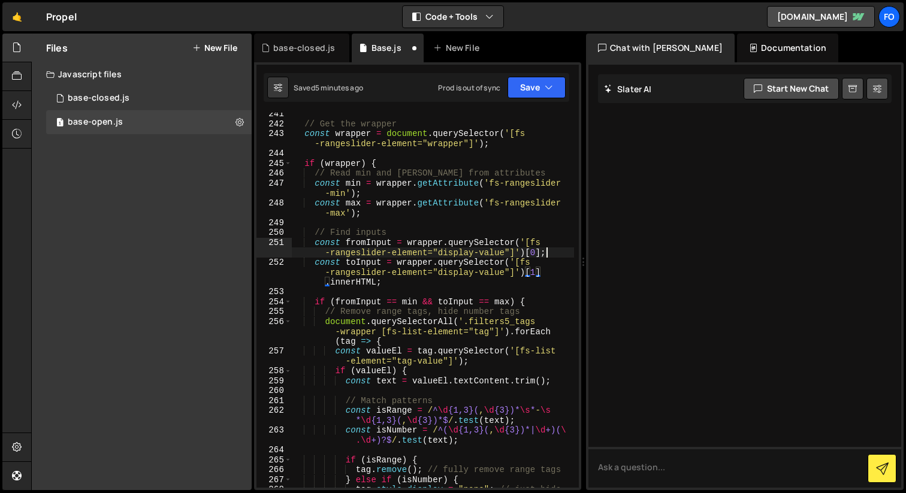
scroll to position [0, 32]
paste textarea ".innerHTML"
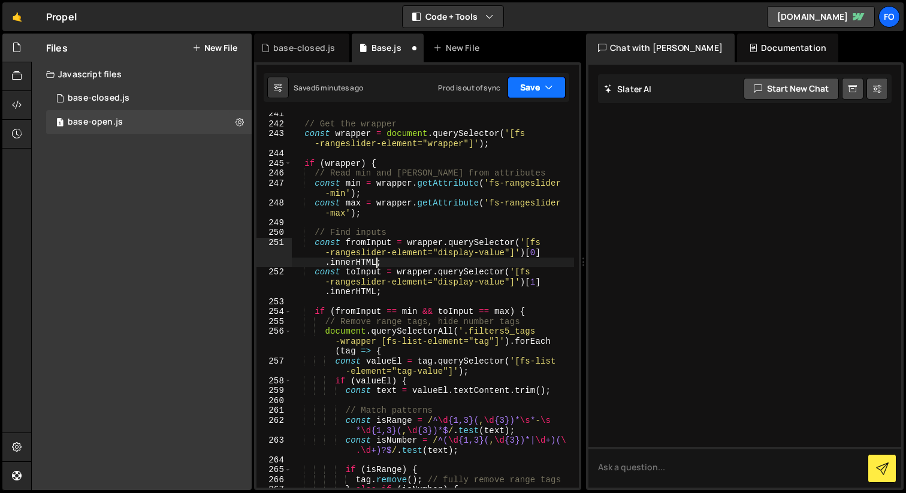
click at [559, 96] on button "Save" at bounding box center [536, 88] width 58 height 22
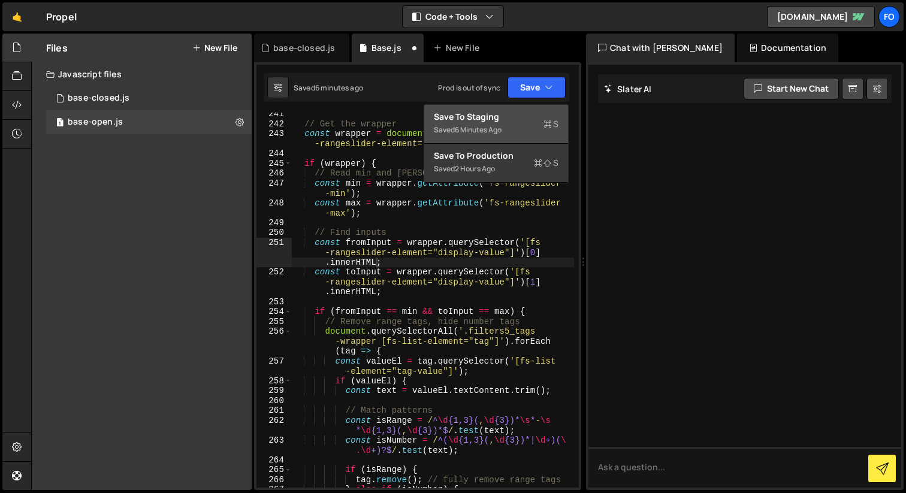
click at [537, 120] on div "Save to Staging S" at bounding box center [496, 117] width 125 height 12
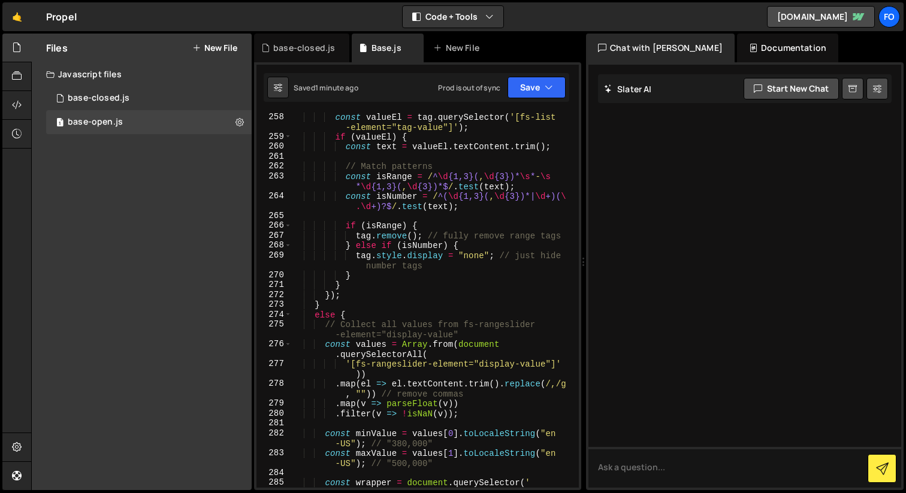
scroll to position [2821, 0]
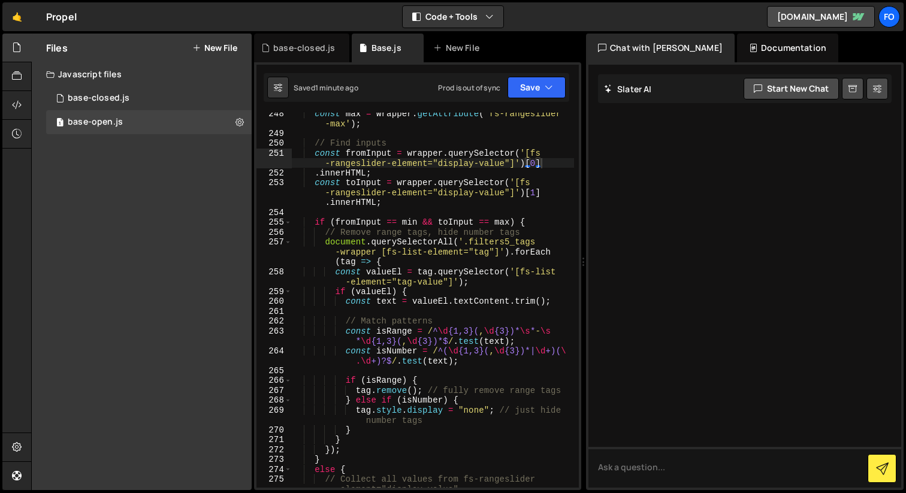
click at [449, 179] on div "const max = wrapper . getAttribute ( 'fs-rangeslider -max' ) ; // Find inputs c…" at bounding box center [433, 315] width 282 height 415
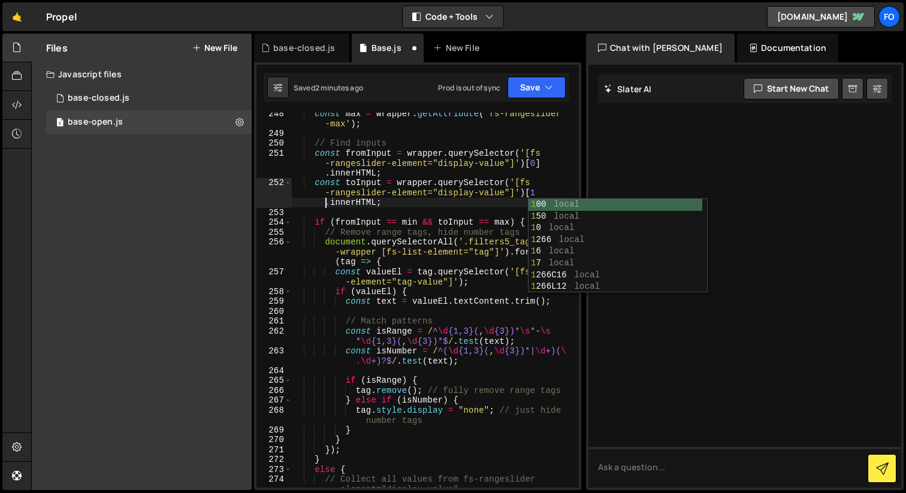
scroll to position [0, 31]
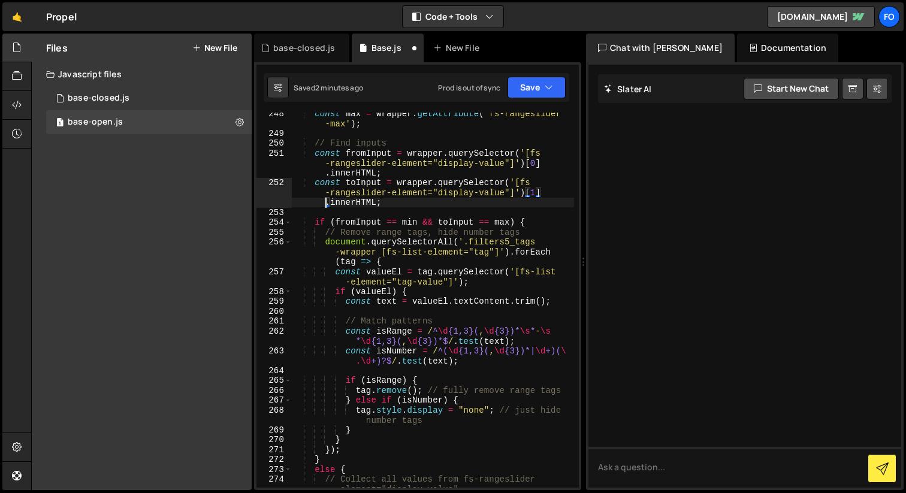
click at [455, 206] on div "const max = wrapper . getAttribute ( 'fs-rangeslider -max' ) ; // Find inputs c…" at bounding box center [433, 315] width 282 height 415
click at [409, 175] on div "const max = wrapper . getAttribute ( 'fs-rangeslider -max' ) ; // Find inputs c…" at bounding box center [433, 315] width 282 height 415
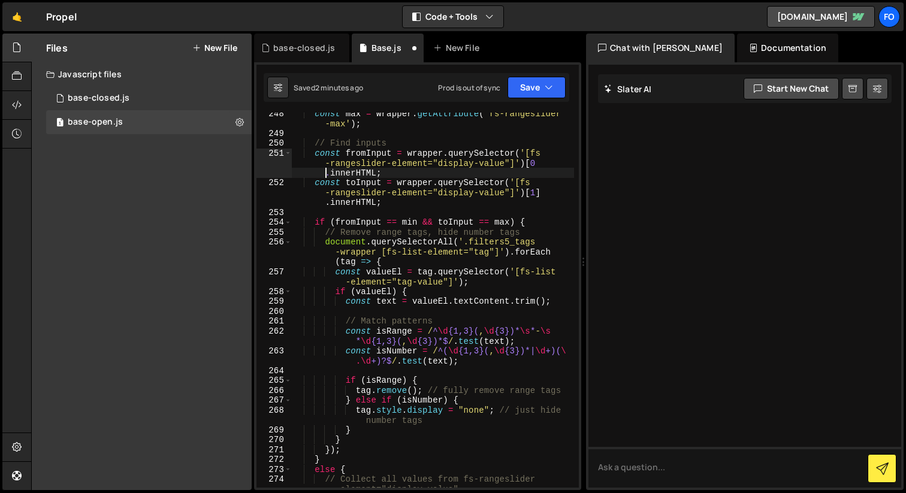
scroll to position [0, 32]
click at [560, 80] on button "Save" at bounding box center [536, 88] width 58 height 22
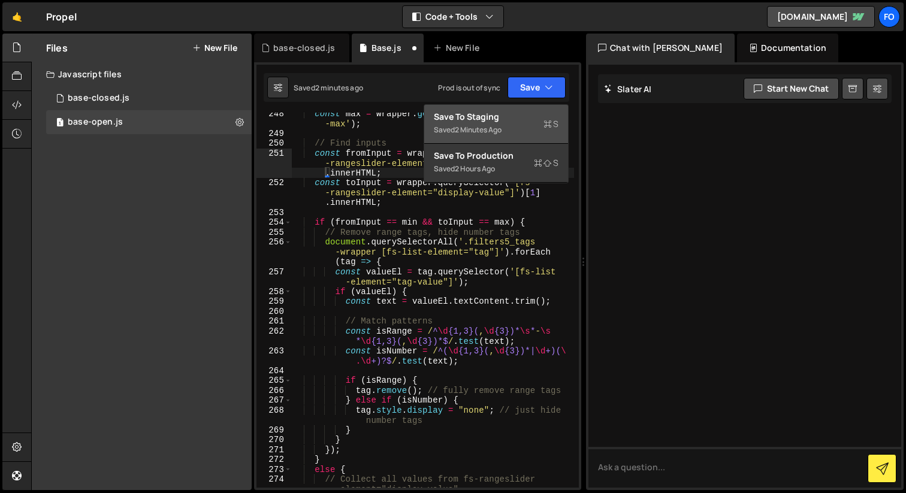
click at [509, 116] on div "Save to Staging S" at bounding box center [496, 117] width 125 height 12
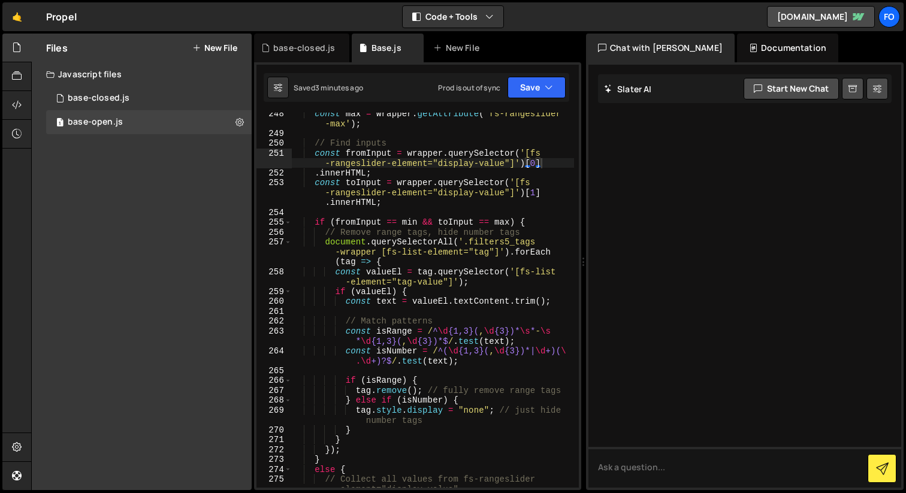
click at [462, 178] on div "const max = wrapper . getAttribute ( 'fs-rangeslider -max' ) ; // Find inputs c…" at bounding box center [433, 315] width 282 height 415
click at [545, 76] on div "Saved 3 minutes ago Prod is out of sync Upgrade to Edit Save Save to Staging S …" at bounding box center [417, 87] width 306 height 29
click at [543, 84] on button "Save" at bounding box center [536, 88] width 58 height 22
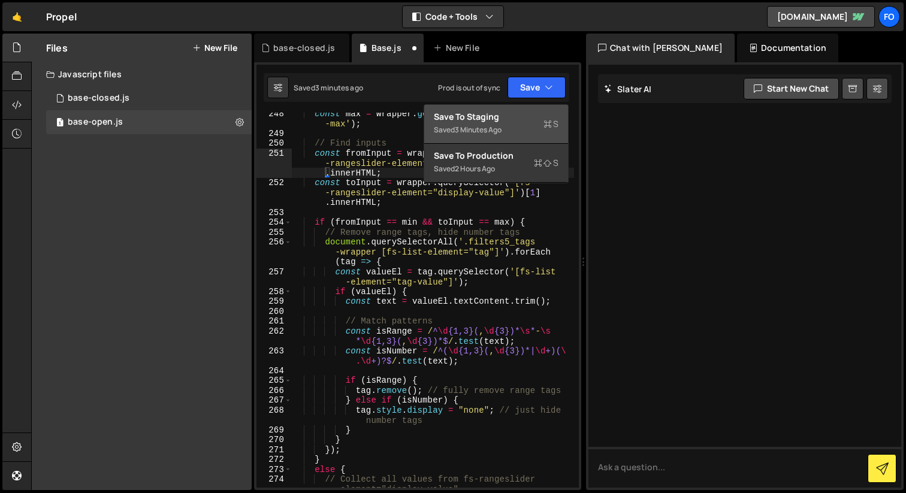
click at [519, 108] on button "Save to Staging S Saved 3 minutes ago" at bounding box center [496, 124] width 144 height 39
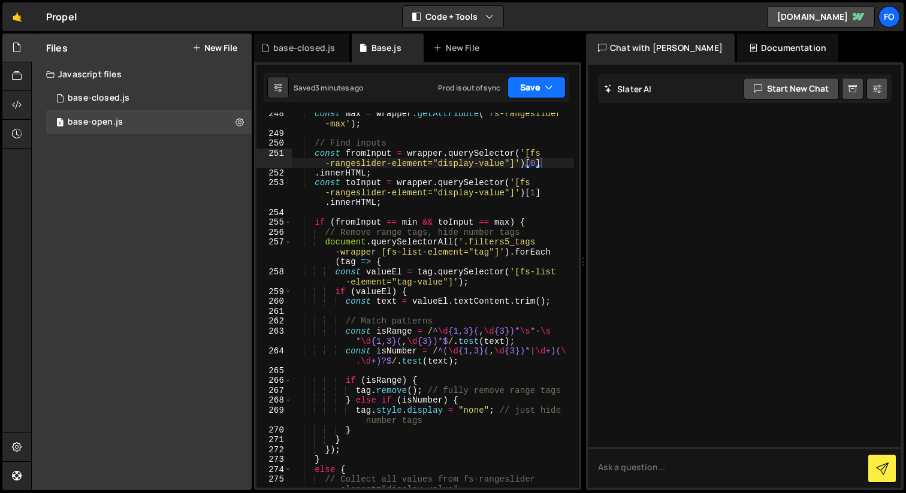
click at [544, 78] on button "Save" at bounding box center [536, 88] width 58 height 22
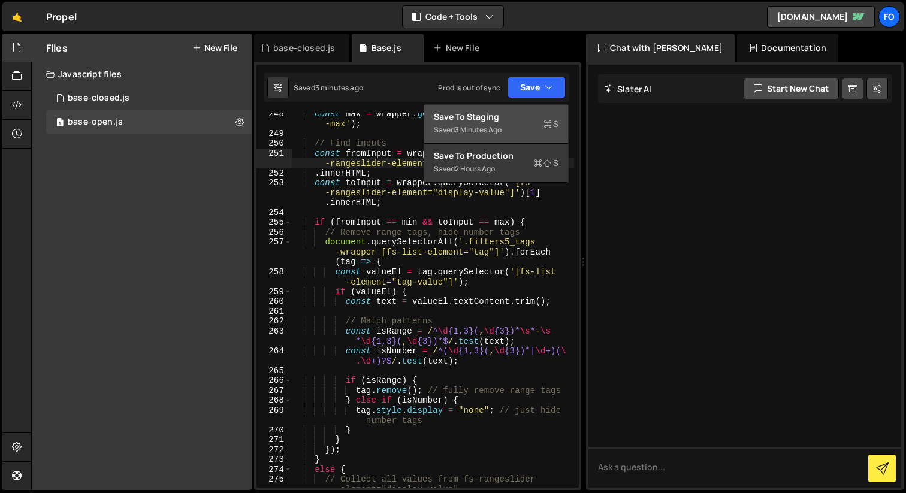
click at [525, 120] on div "Save to Staging S" at bounding box center [496, 117] width 125 height 12
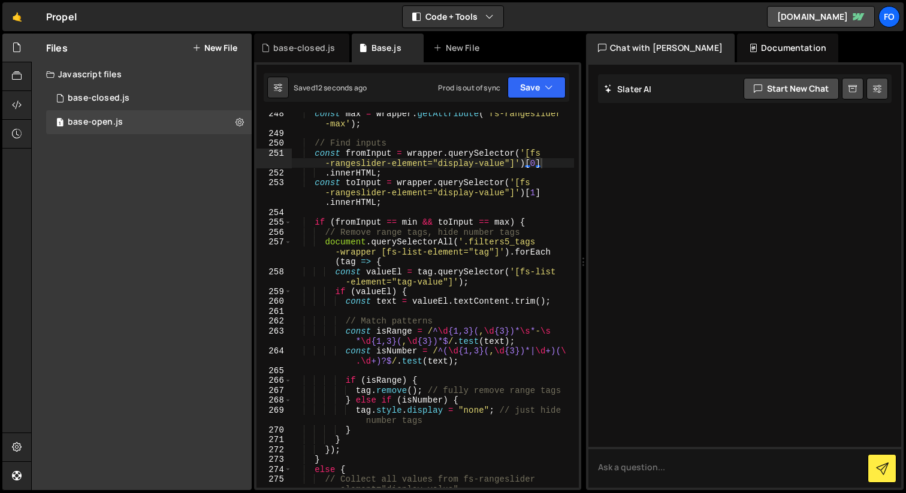
click at [427, 163] on div "const max = wrapper . getAttribute ( 'fs-rangeslider -max' ) ; // Find inputs c…" at bounding box center [433, 315] width 282 height 415
click at [549, 193] on div "const max = wrapper . getAttribute ( 'fs-rangeslider -max' ) ; // Find inputs c…" at bounding box center [433, 315] width 282 height 415
click at [543, 98] on div "Saved 32 seconds ago Prod is out of sync Upgrade to Edit Save Save to Staging S…" at bounding box center [417, 87] width 306 height 29
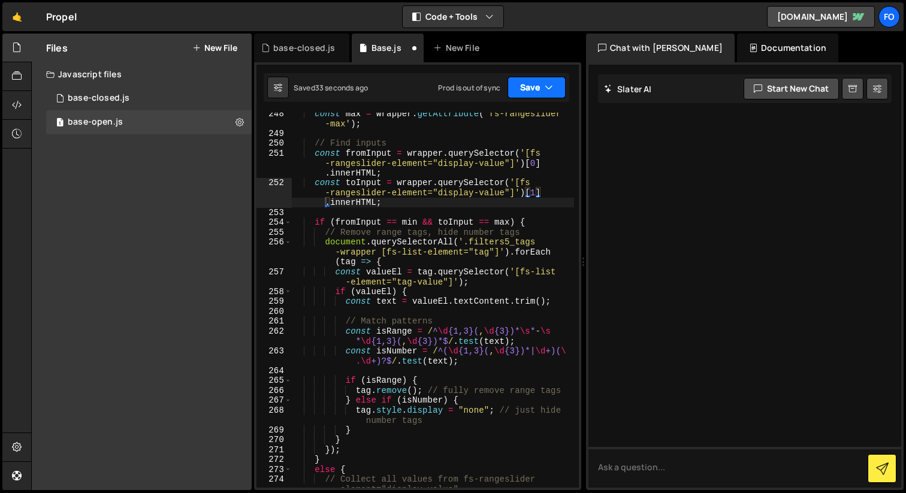
click at [549, 81] on icon "button" at bounding box center [549, 87] width 8 height 12
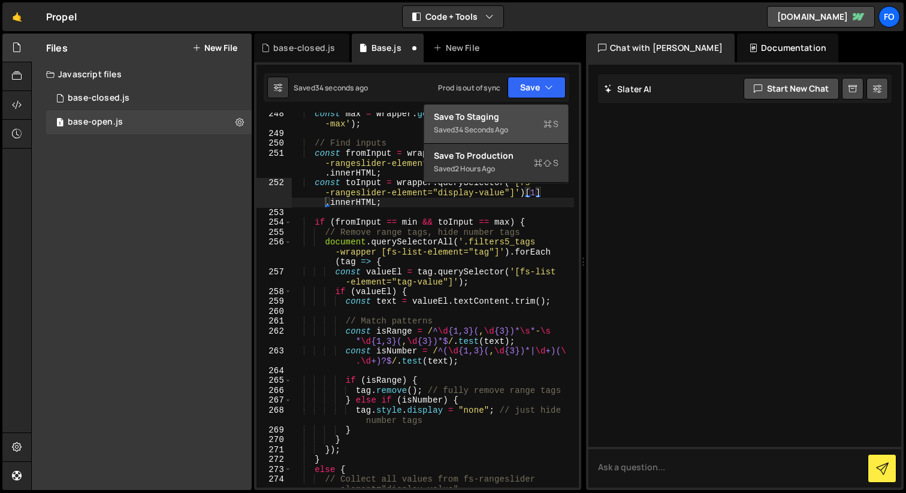
click at [526, 117] on div "Save to Staging S" at bounding box center [496, 117] width 125 height 12
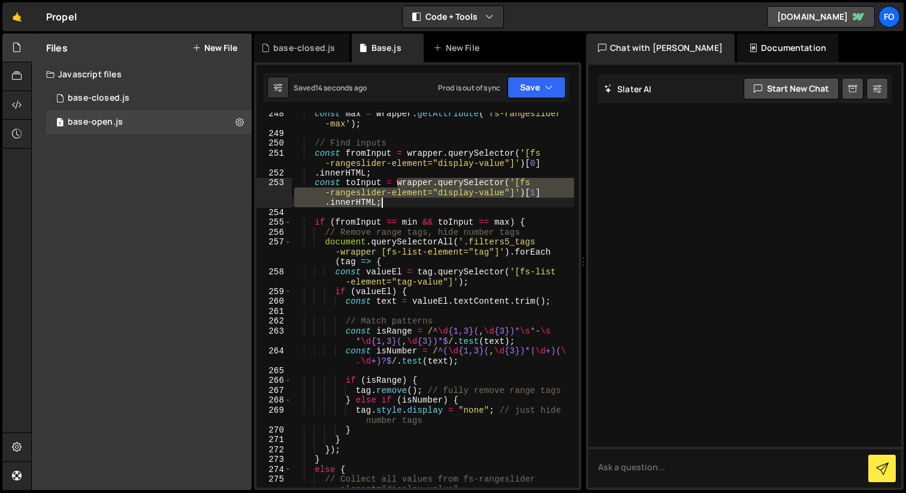
drag, startPoint x: 398, startPoint y: 185, endPoint x: 417, endPoint y: 205, distance: 27.1
click at [417, 205] on div "const max = wrapper . getAttribute ( 'fs-rangeslider -max' ) ; // Find inputs c…" at bounding box center [433, 315] width 282 height 415
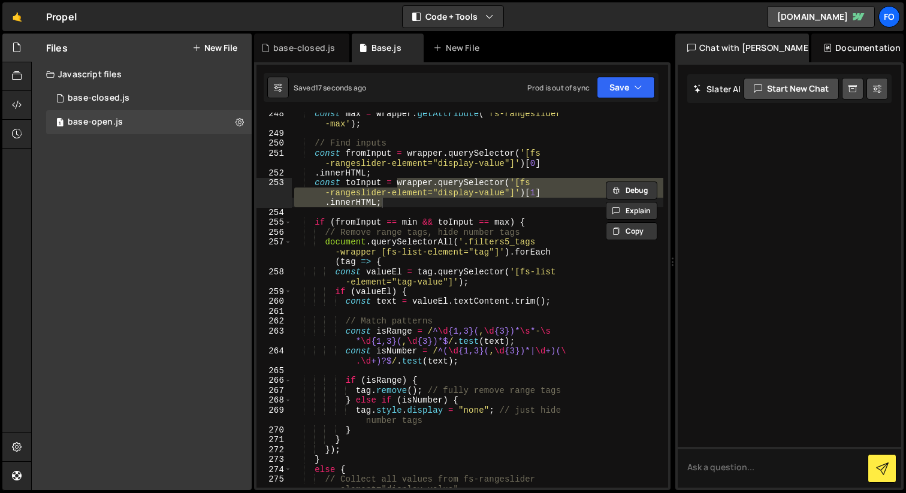
drag, startPoint x: 582, startPoint y: 139, endPoint x: 692, endPoint y: 138, distance: 109.6
click at [692, 138] on div "Files New File Javascript files 1 base-closed.js 0 1 base-open.js 0 CSS files C…" at bounding box center [468, 262] width 875 height 457
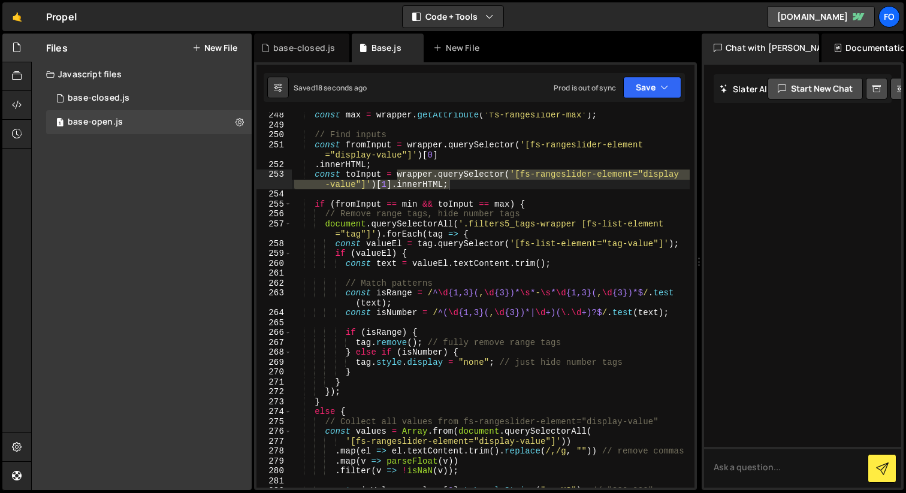
scroll to position [2522, 0]
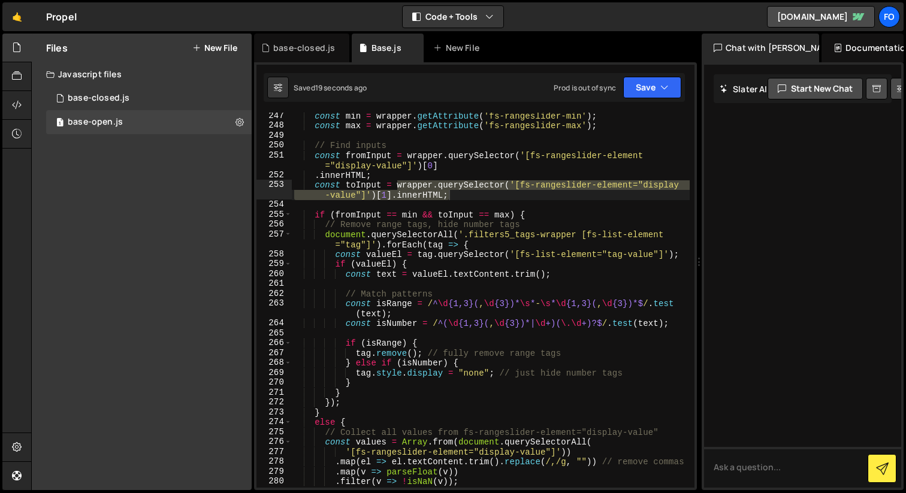
click at [473, 178] on div "const min = wrapper . getAttribute ( 'fs-rangeslider-min' ) ; const max = wrapp…" at bounding box center [491, 308] width 398 height 395
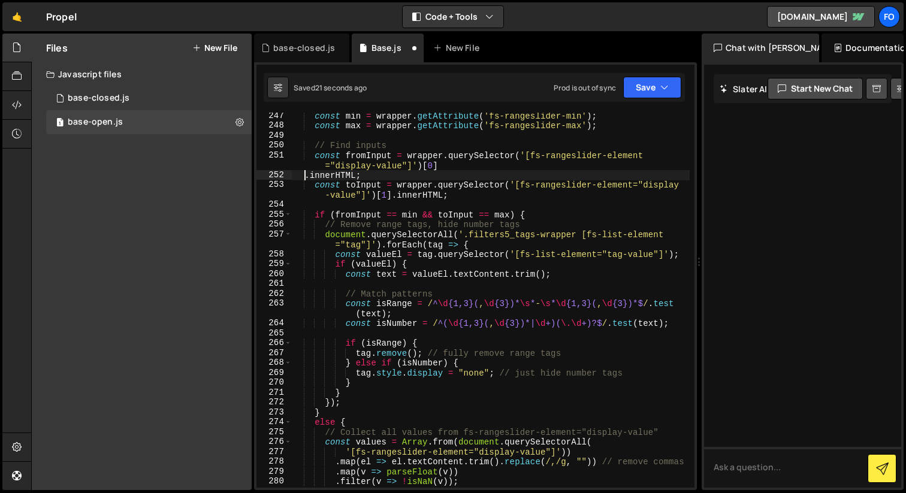
scroll to position [0, 3]
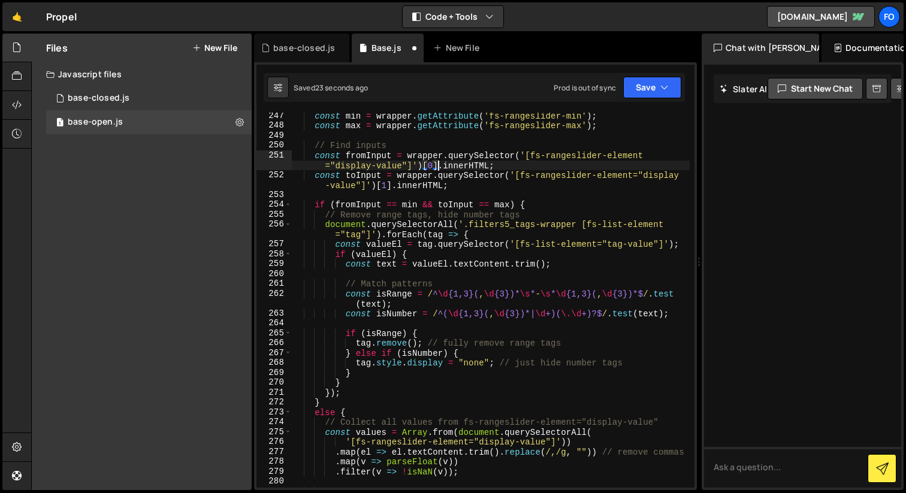
click at [468, 203] on div "const min = wrapper . getAttribute ( 'fs-rangeslider-min' ) ; const max = wrapp…" at bounding box center [491, 308] width 398 height 395
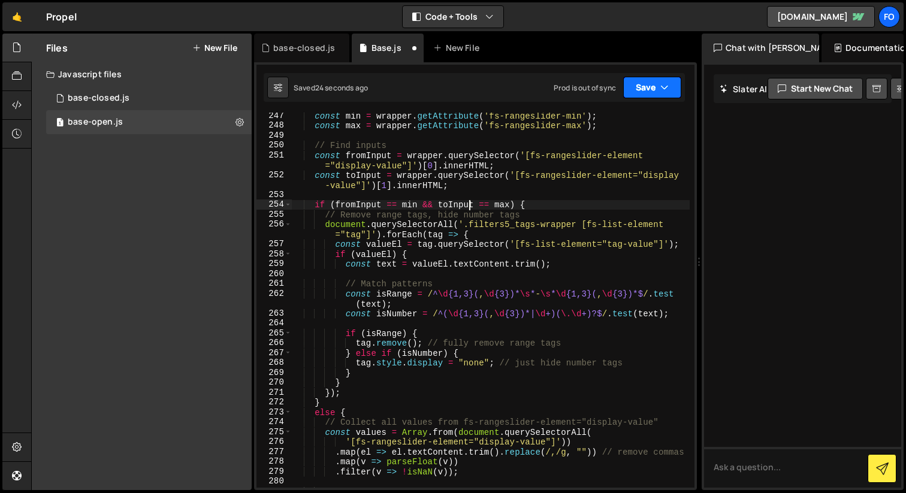
click at [646, 92] on button "Save" at bounding box center [652, 88] width 58 height 22
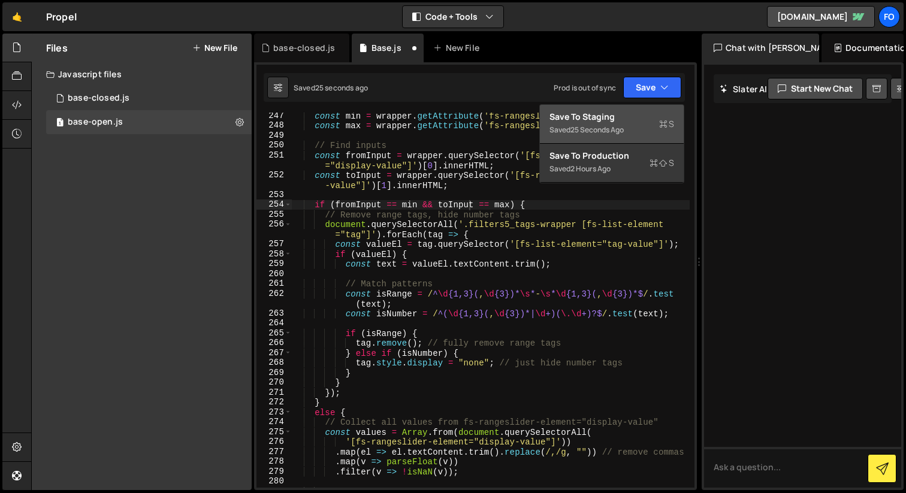
click at [614, 133] on div "25 seconds ago" at bounding box center [596, 130] width 53 height 10
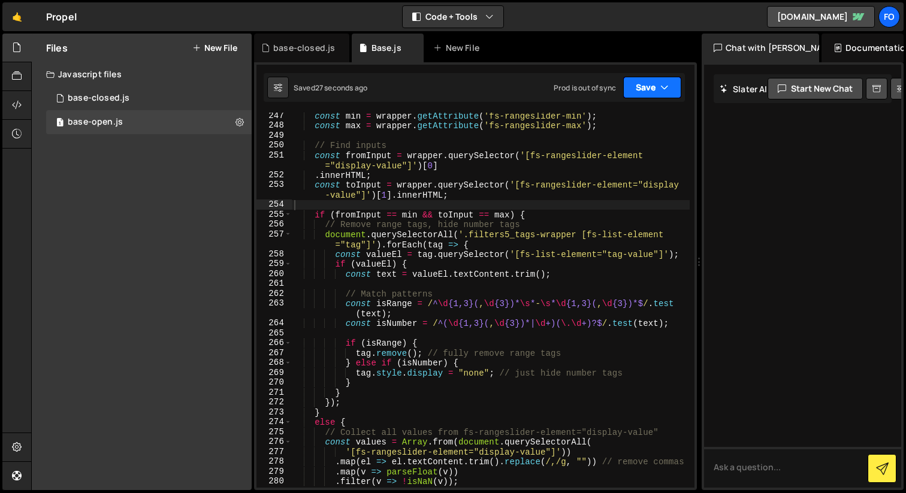
click at [675, 78] on button "Save" at bounding box center [652, 88] width 58 height 22
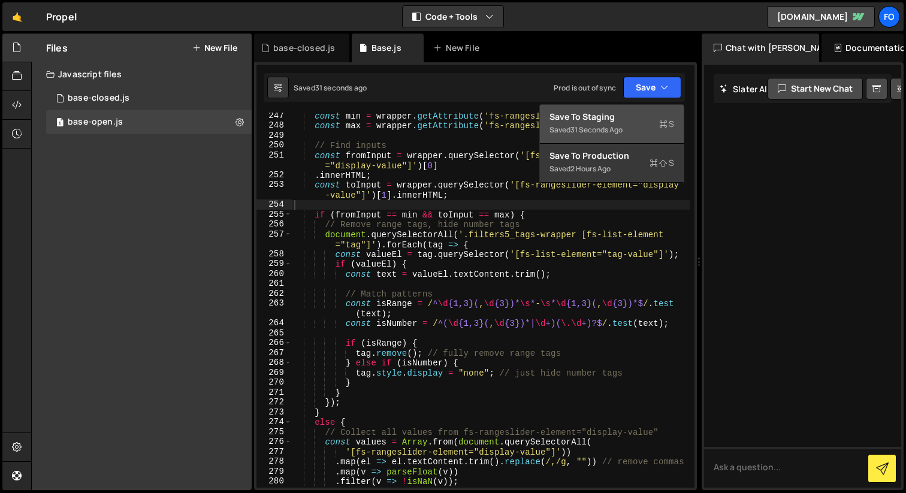
click at [487, 167] on div "const min = wrapper . getAttribute ( 'fs-rangeslider-min' ) ; const max = wrapp…" at bounding box center [491, 308] width 398 height 395
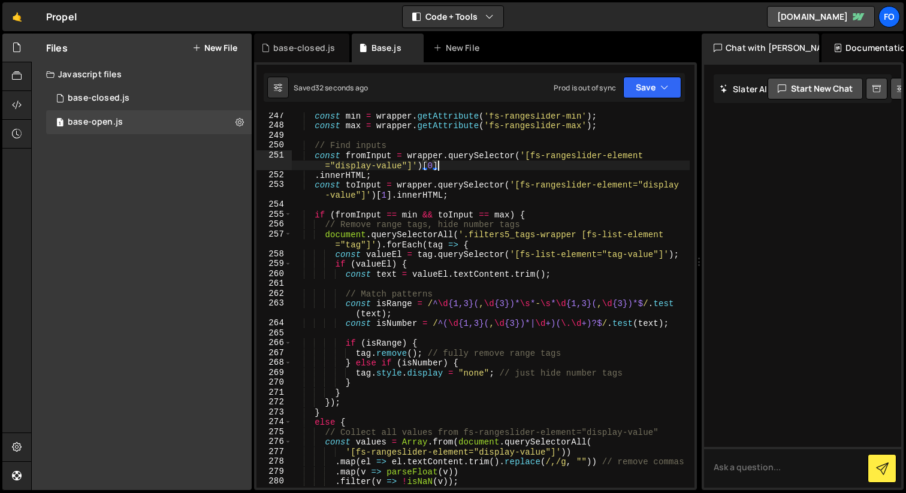
click at [481, 179] on div "const min = wrapper . getAttribute ( 'fs-rangeslider-min' ) ; const max = wrapp…" at bounding box center [491, 308] width 398 height 395
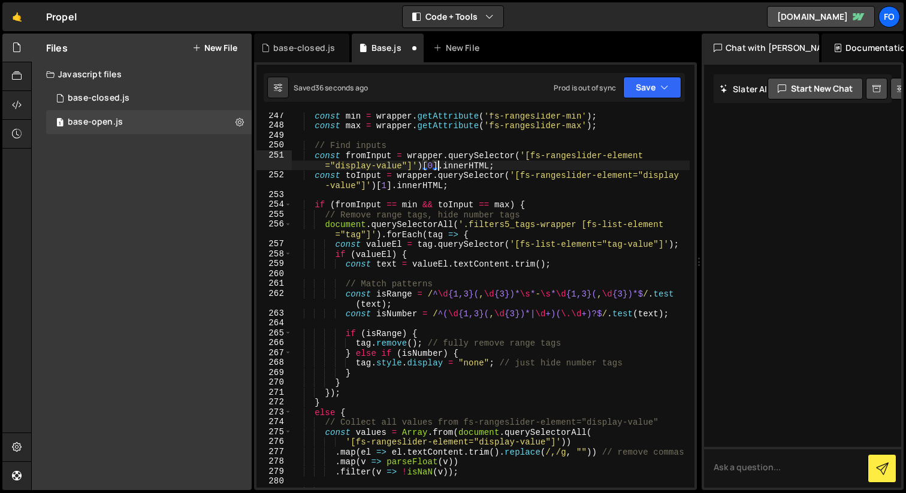
click at [493, 246] on div "const min = wrapper . getAttribute ( 'fs-rangeslider-min' ) ; const max = wrapp…" at bounding box center [491, 308] width 398 height 395
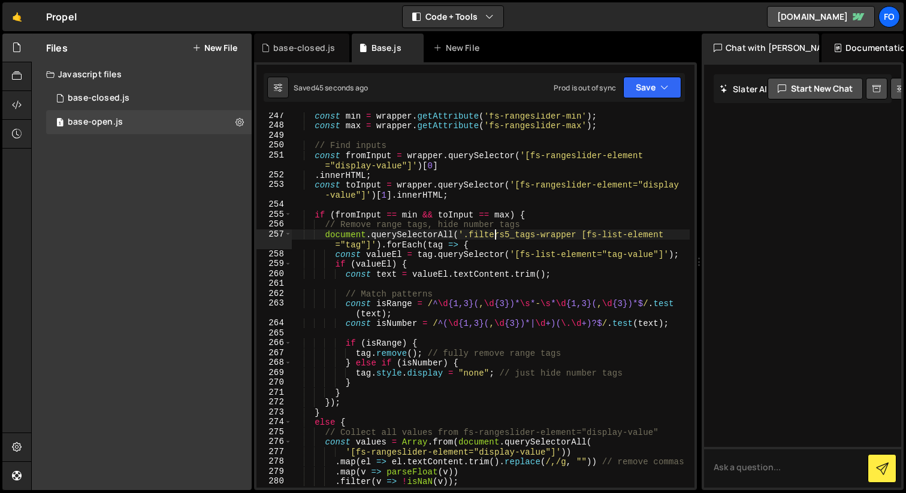
click at [410, 179] on div "const min = wrapper . getAttribute ( 'fs-rangeslider-min' ) ; const max = wrapp…" at bounding box center [491, 308] width 398 height 395
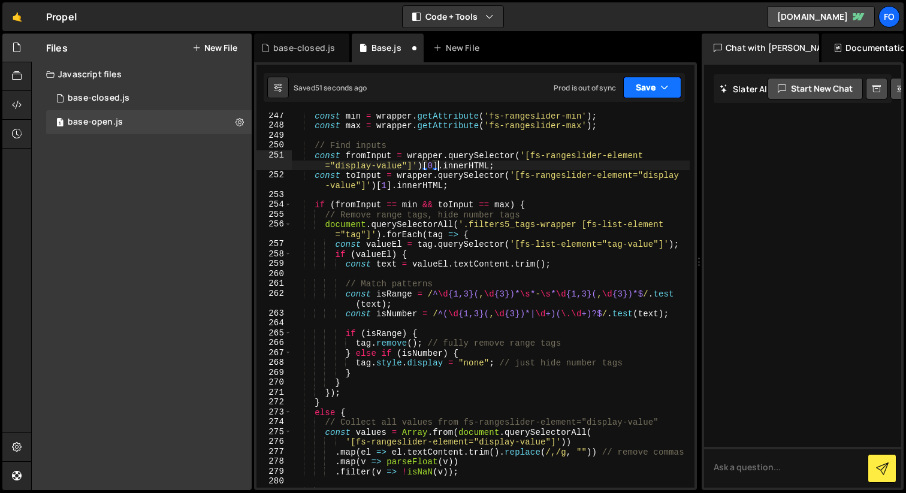
click at [639, 89] on button "Save" at bounding box center [652, 88] width 58 height 22
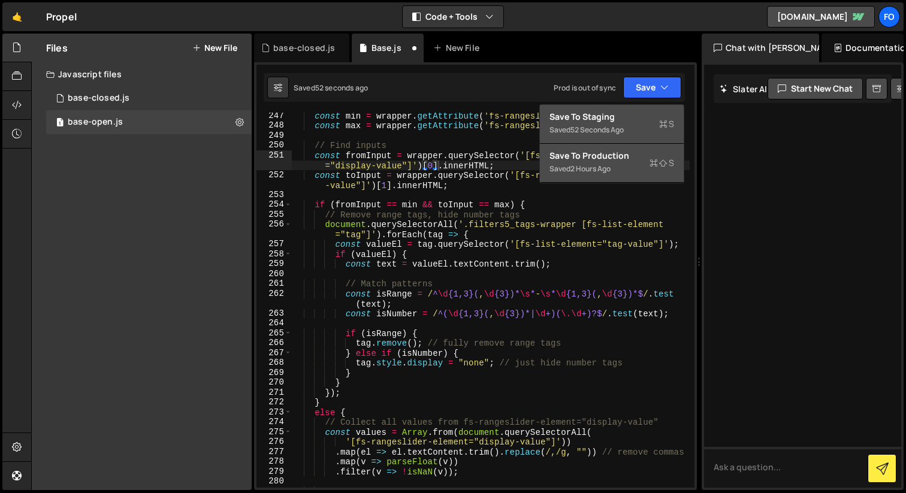
click at [632, 164] on div "Saved 2 hours ago" at bounding box center [611, 169] width 125 height 14
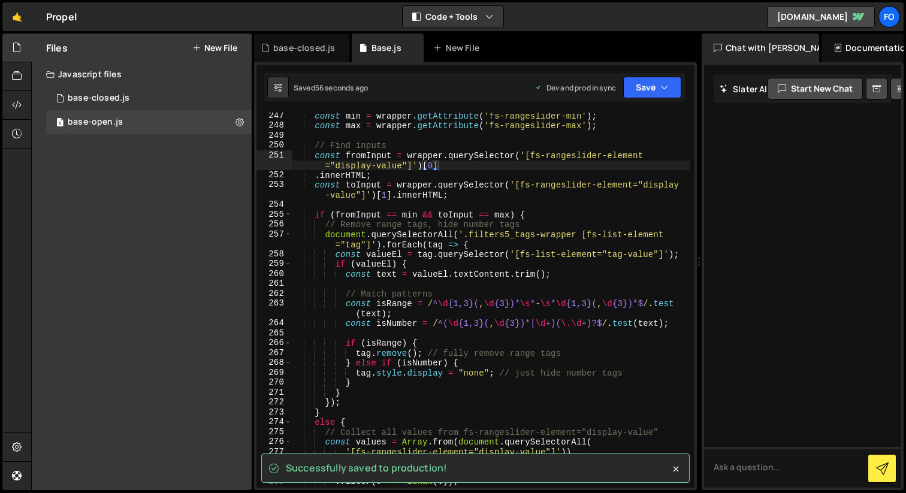
click at [622, 171] on div "const min = wrapper . getAttribute ( 'fs-rangeslider-min' ) ; const max = wrapp…" at bounding box center [491, 308] width 398 height 395
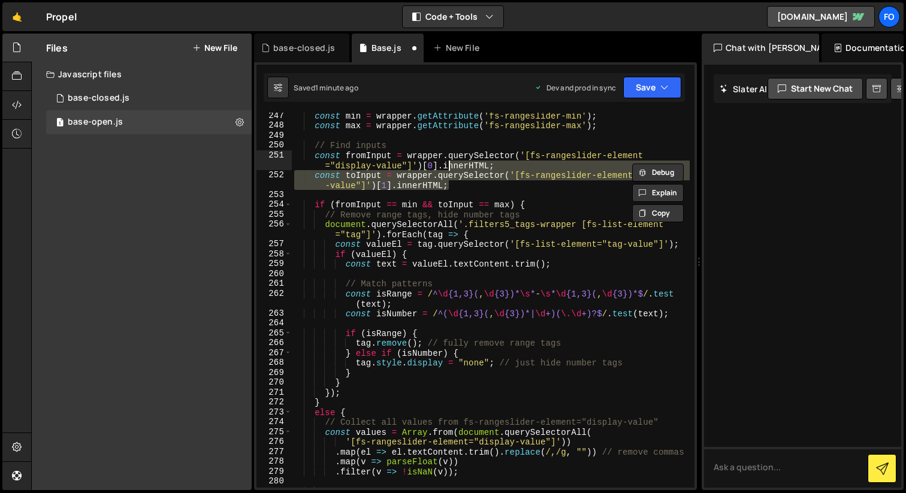
scroll to position [3520, 0]
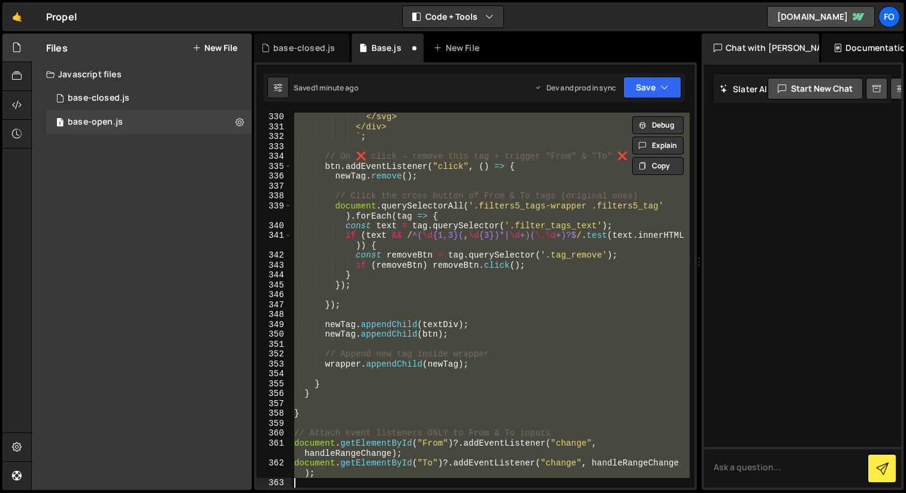
type textarea "const toInput = wrapper.querySelector('[fs-rangeslider-element="display-value"]…"
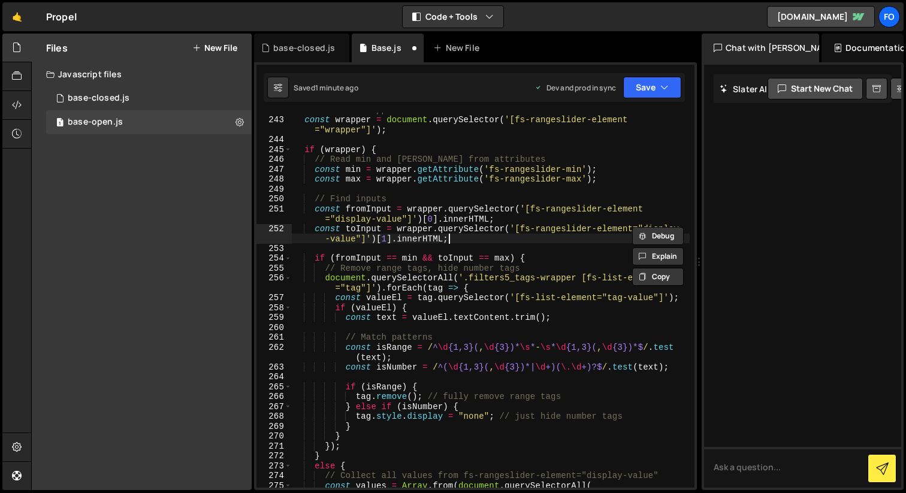
scroll to position [0, 1]
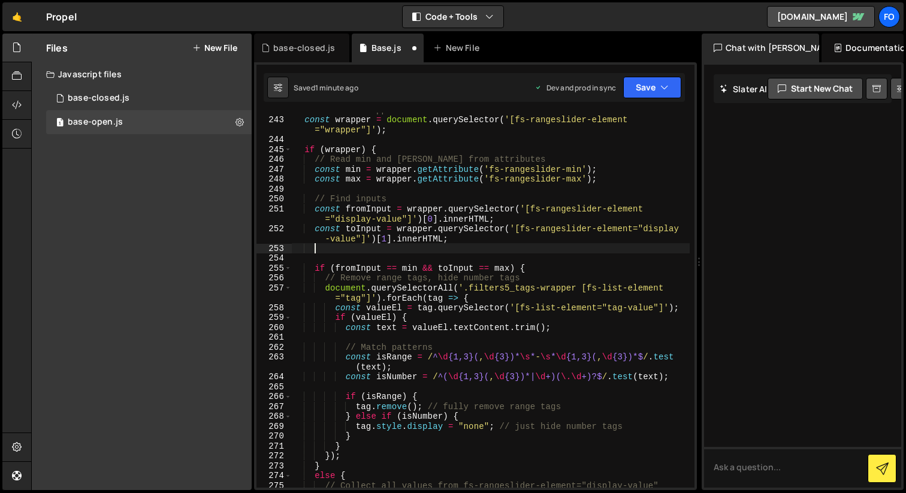
paste textarea "const toInput = wrapper.querySelector('[fs-rangeslider-element="display-value"]…"
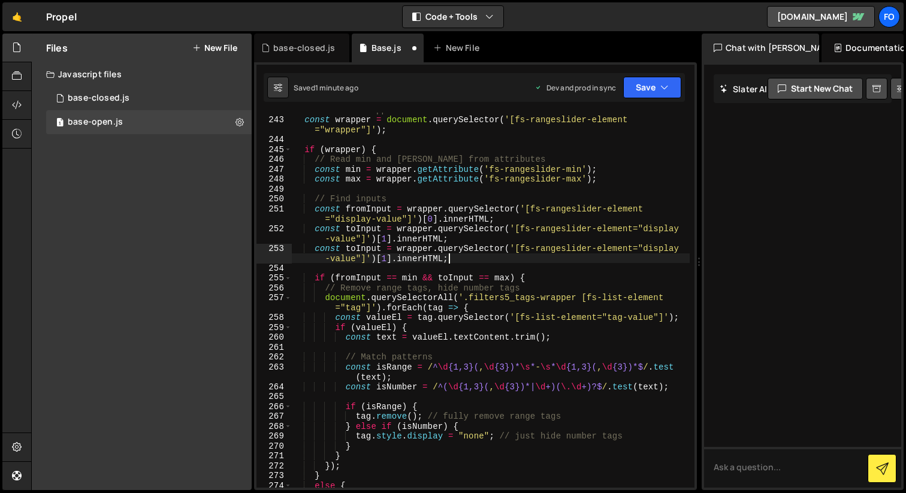
click at [387, 261] on div "// Get the wrapper const wrapper = document . querySelector ( '[fs-rangeslider-…" at bounding box center [491, 302] width 398 height 395
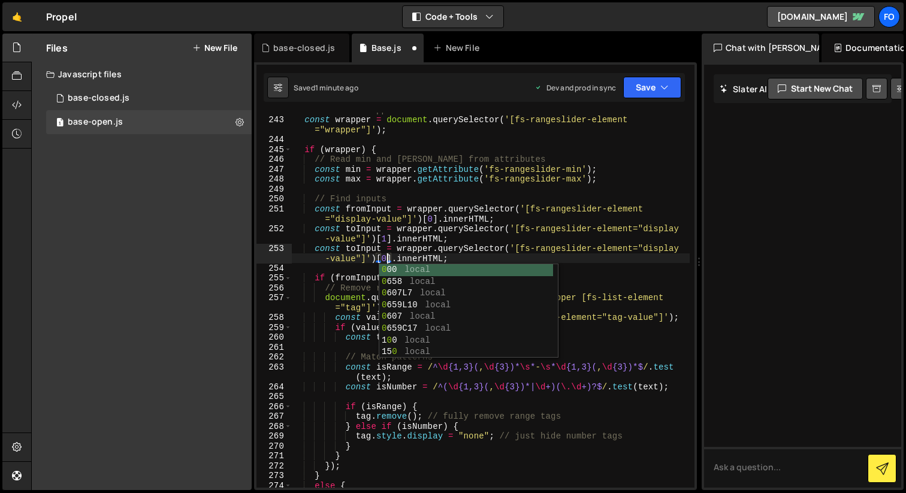
click at [361, 249] on div "// Get the wrapper const wrapper = document . querySelector ( '[fs-rangeslider-…" at bounding box center [491, 302] width 398 height 395
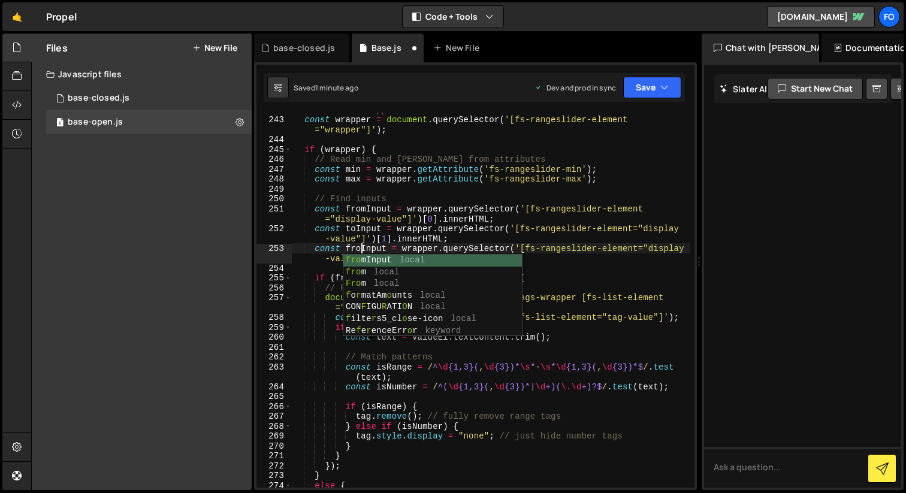
scroll to position [0, 5]
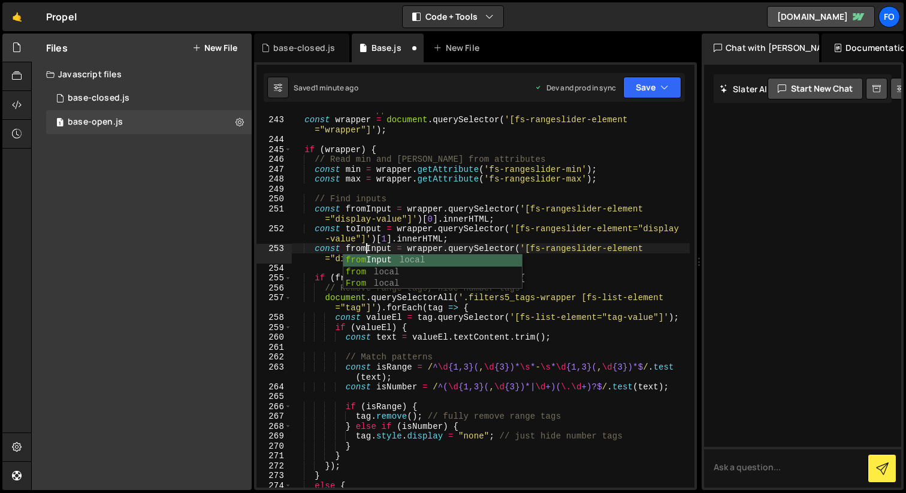
click at [495, 227] on div "// Get the wrapper const wrapper = document . querySelector ( '[fs-rangeslider-…" at bounding box center [491, 302] width 398 height 395
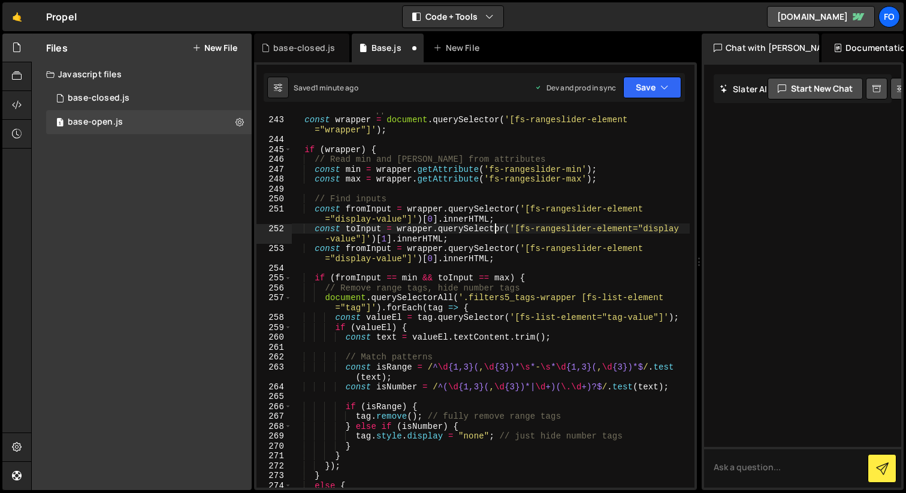
click at [521, 217] on div "// Get the wrapper const wrapper = document . querySelector ( '[fs-rangeslider-…" at bounding box center [491, 302] width 398 height 395
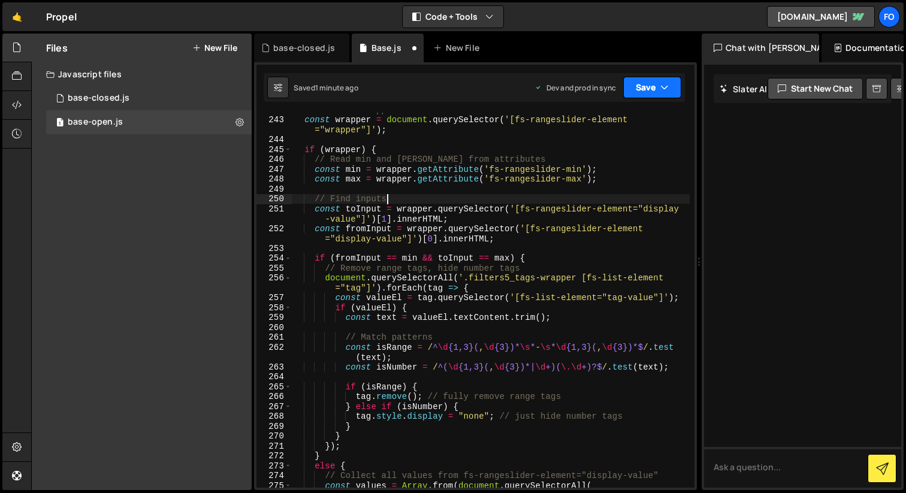
type textarea "// Find inputs"
click at [670, 77] on button "Save" at bounding box center [652, 88] width 58 height 22
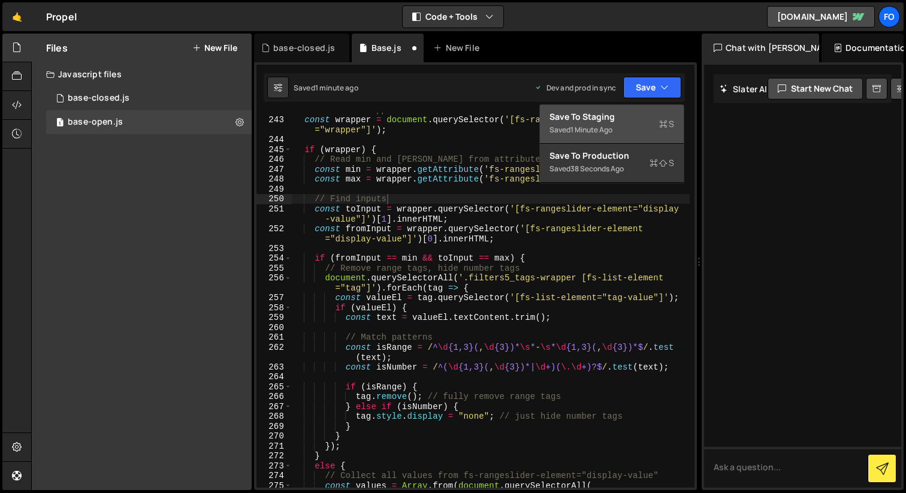
click at [627, 120] on div "Save to Staging S" at bounding box center [611, 117] width 125 height 12
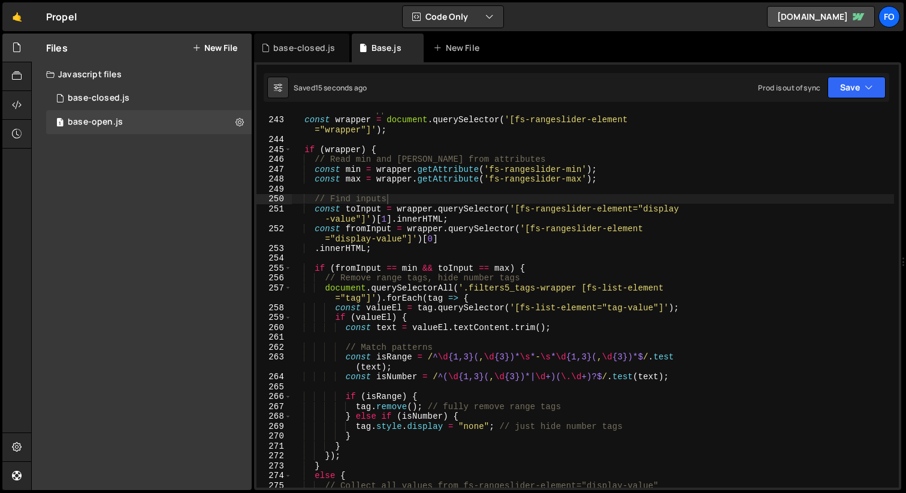
scroll to position [2390, 0]
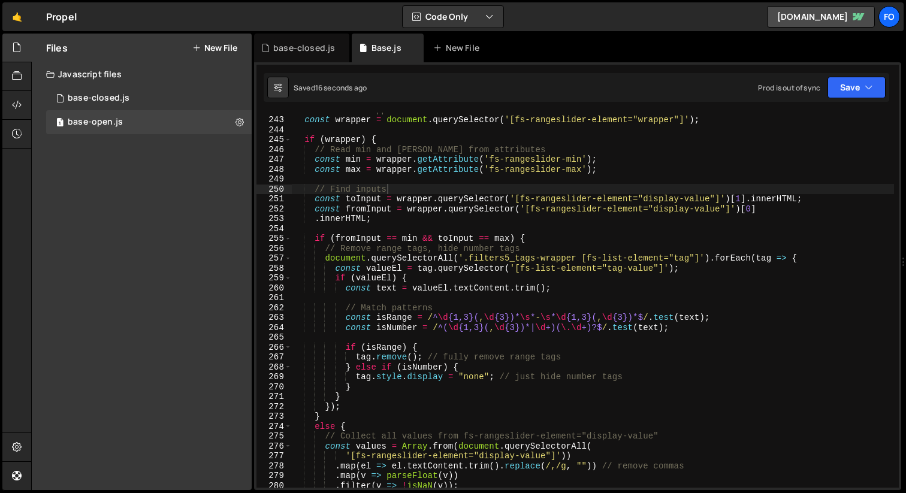
drag, startPoint x: 700, startPoint y: 122, endPoint x: 901, endPoint y: 109, distance: 201.7
click at [901, 109] on div at bounding box center [903, 262] width 5 height 457
click at [551, 226] on div "// Get the wrapper const wrapper = document . querySelector ( '[fs-rangeslider-…" at bounding box center [593, 302] width 602 height 395
type textarea "if (fromInput == min && toInput == max) {"
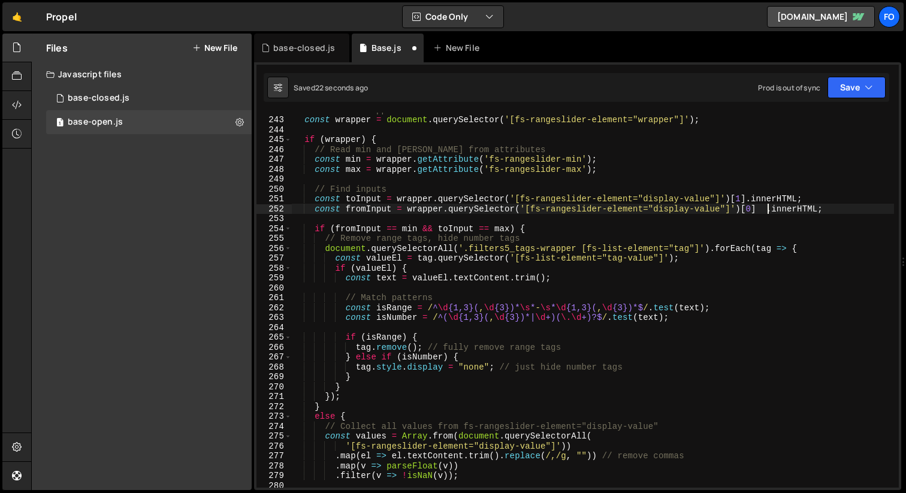
type textarea "const fromInput = wrapper.querySelector('[fs-rangeslider-element="display-value…"
click at [758, 196] on div "// Get the wrapper const wrapper = document . querySelector ( '[fs-rangeslider-…" at bounding box center [593, 302] width 602 height 395
click at [387, 232] on div "// Get the wrapper const wrapper = document . querySelector ( '[fs-rangeslider-…" at bounding box center [593, 302] width 602 height 395
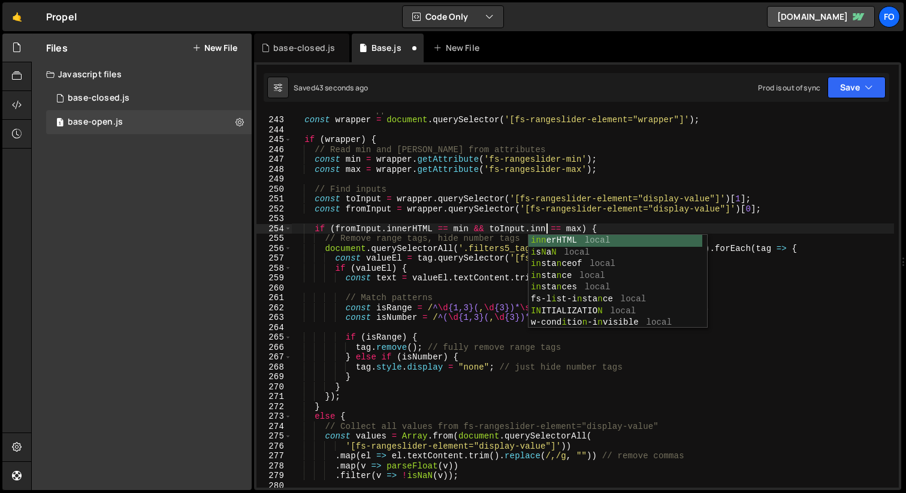
scroll to position [0, 17]
type textarea "if (fromInput.innerHTML == min && toInput.innerHTML == max) {"
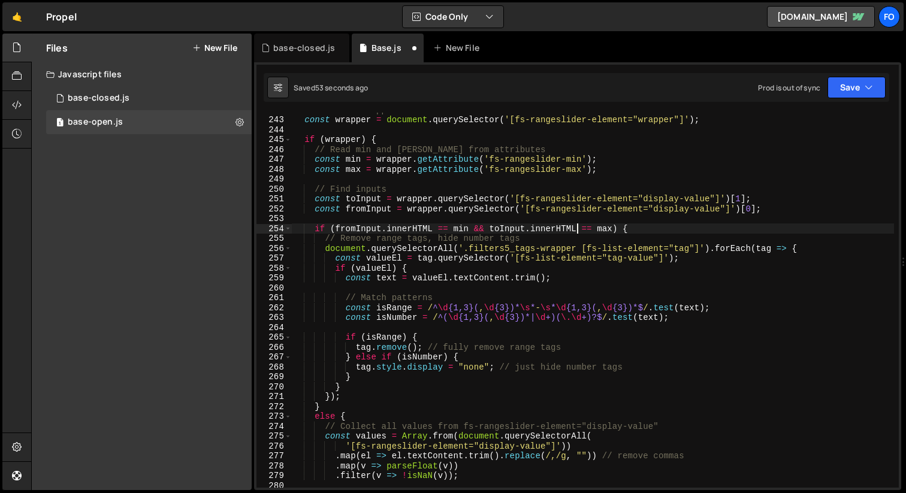
click at [405, 223] on div "// Get the wrapper const wrapper = document . querySelector ( '[fs-rangeslider-…" at bounding box center [593, 302] width 602 height 395
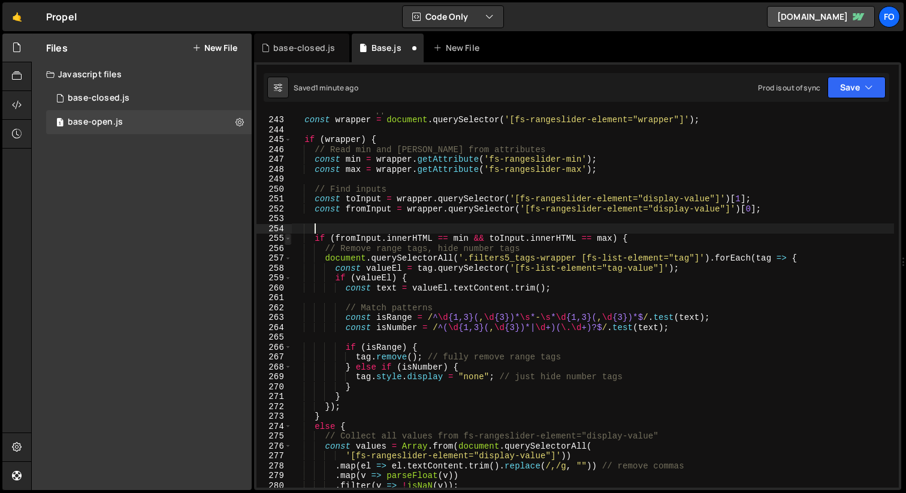
click at [289, 239] on span at bounding box center [288, 239] width 7 height 10
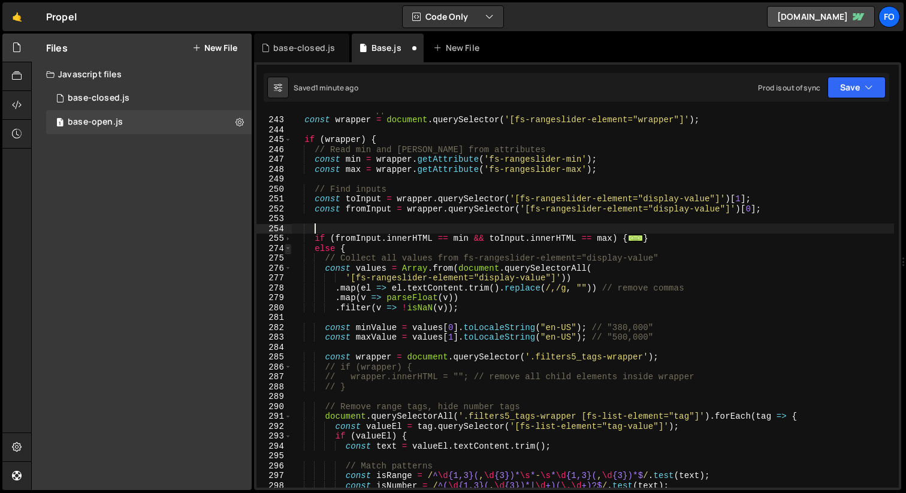
click at [290, 250] on span at bounding box center [288, 249] width 7 height 10
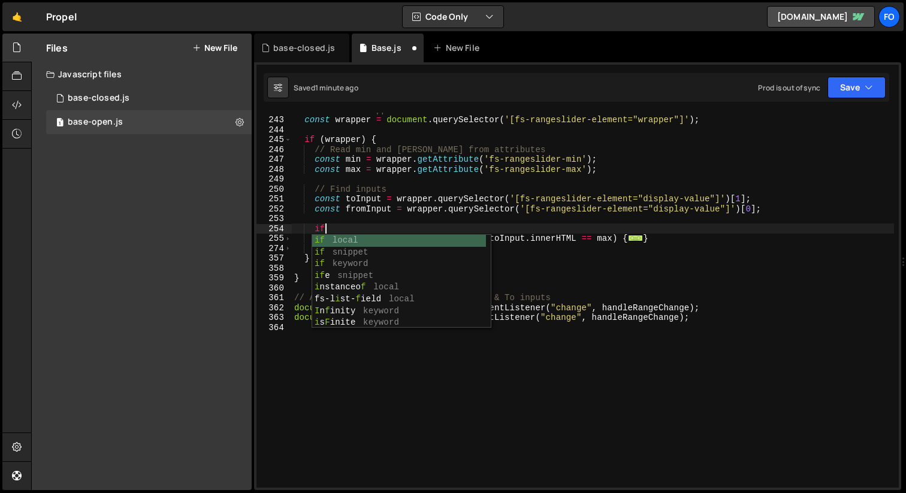
scroll to position [0, 2]
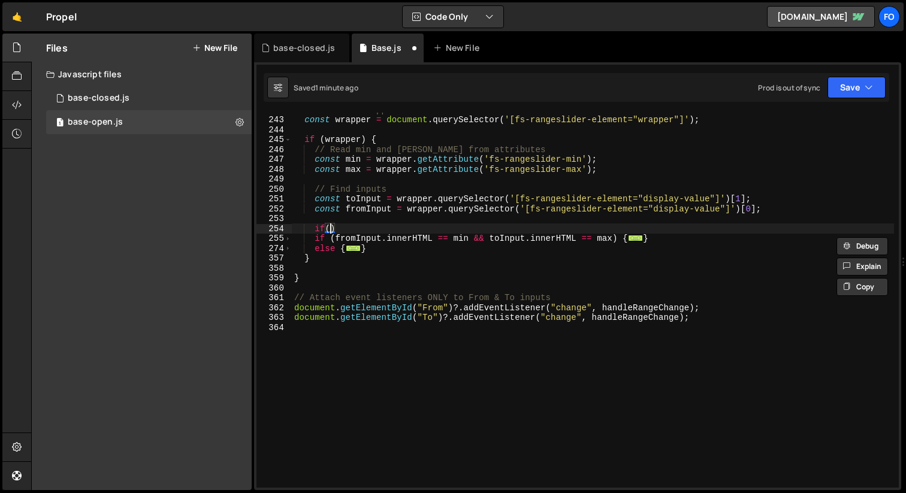
paste textarea "fromInput.innerHTML"
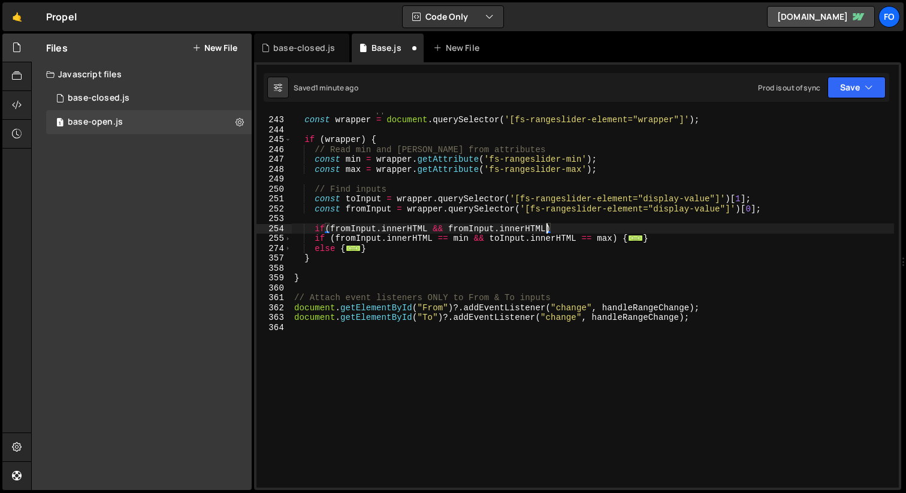
click at [470, 226] on div "// Get the wrapper const wrapper = document . querySelector ( '[fs-rangeslider-…" at bounding box center [593, 302] width 602 height 395
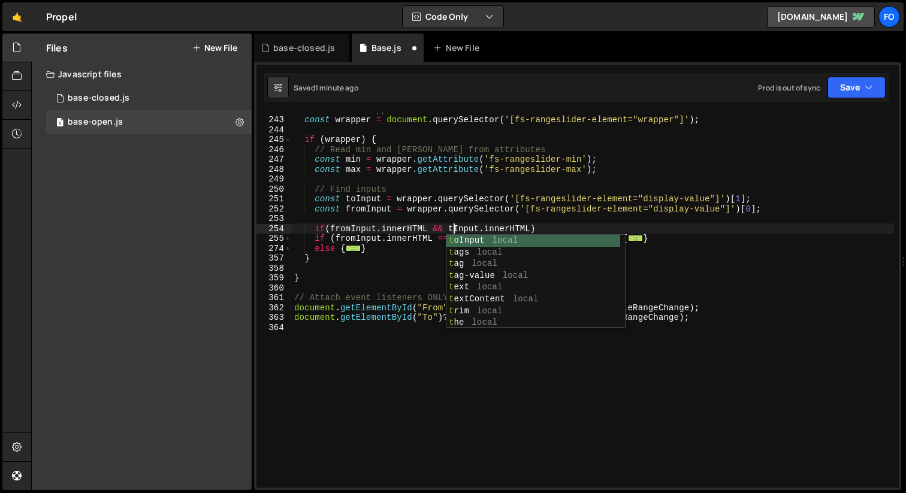
scroll to position [0, 11]
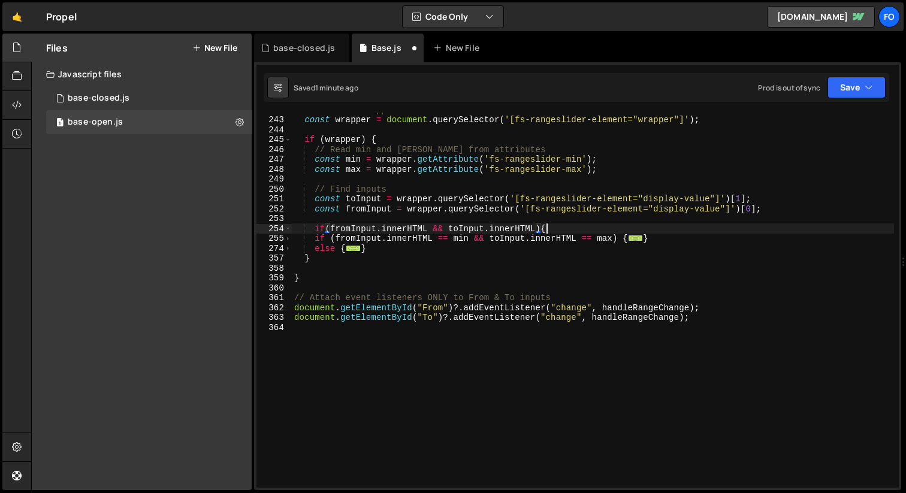
type textarea "if(fromInput.innerHTML && toInput.innerHTML){}"
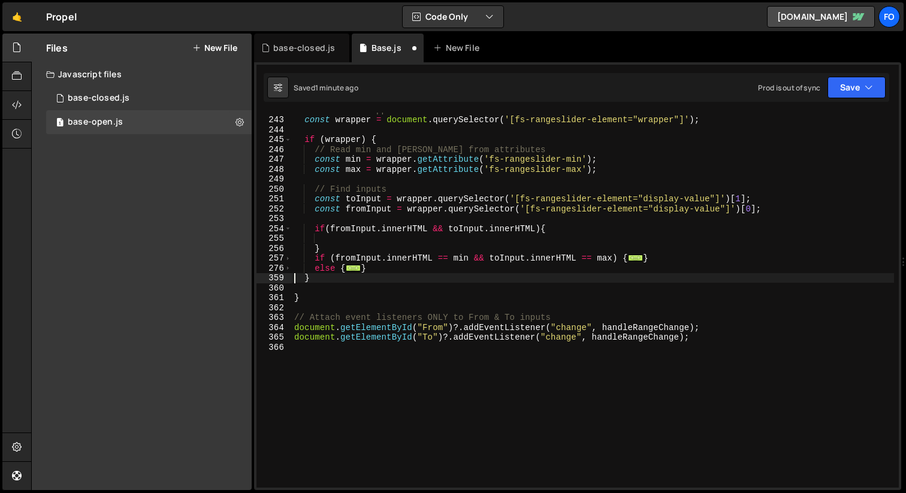
scroll to position [0, 1]
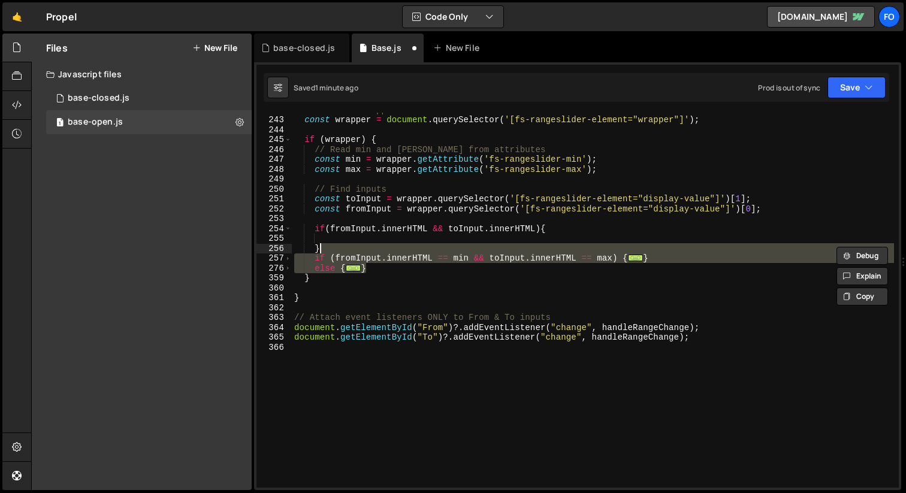
type textarea "if (fromInput.innerHTML == min && toInput.innerHTML == max) { // Remove range t…"
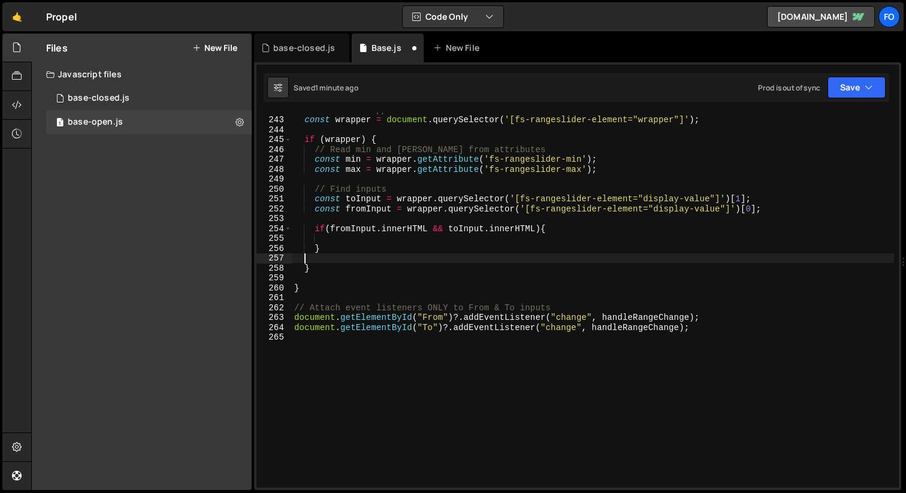
scroll to position [0, 0]
type textarea "}"
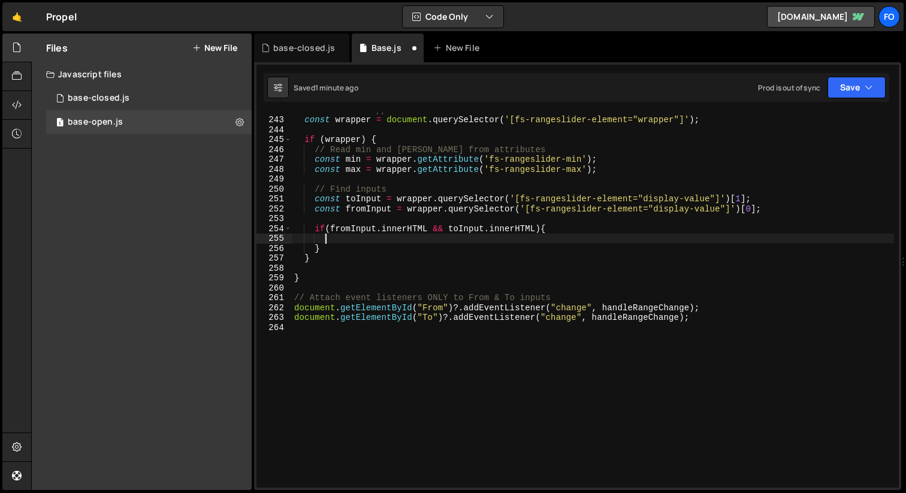
paste textarea "}"
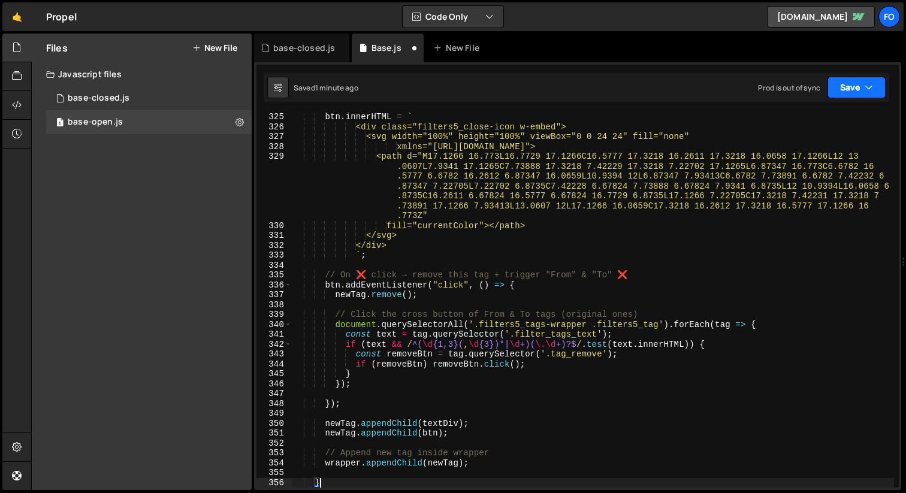
click at [853, 85] on button "Save" at bounding box center [856, 88] width 58 height 22
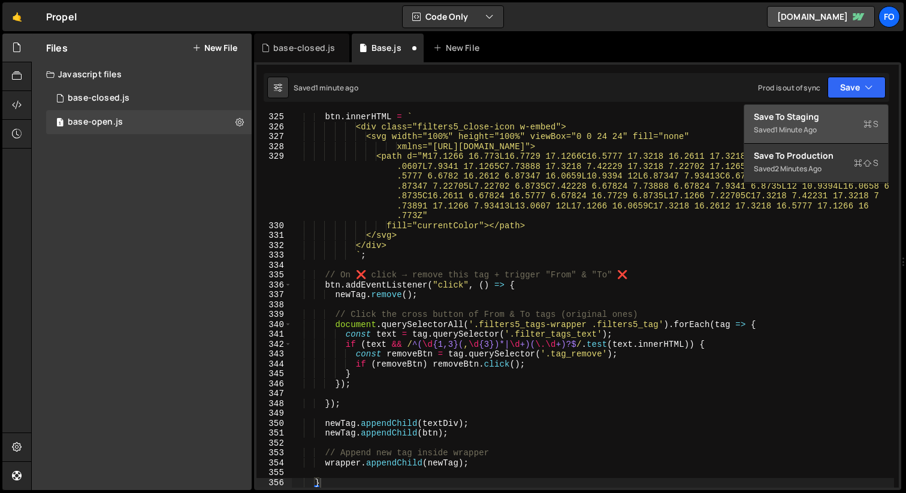
click at [824, 114] on div "Save to Staging S" at bounding box center [816, 117] width 125 height 12
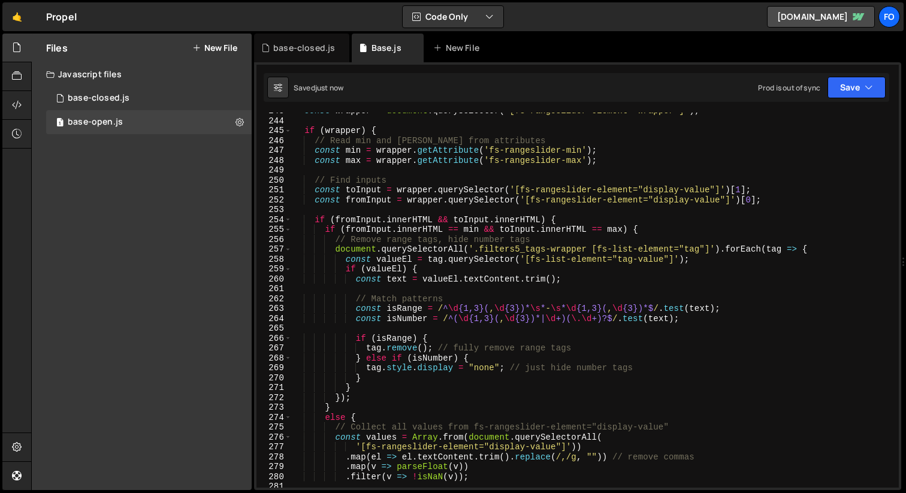
scroll to position [2321, 0]
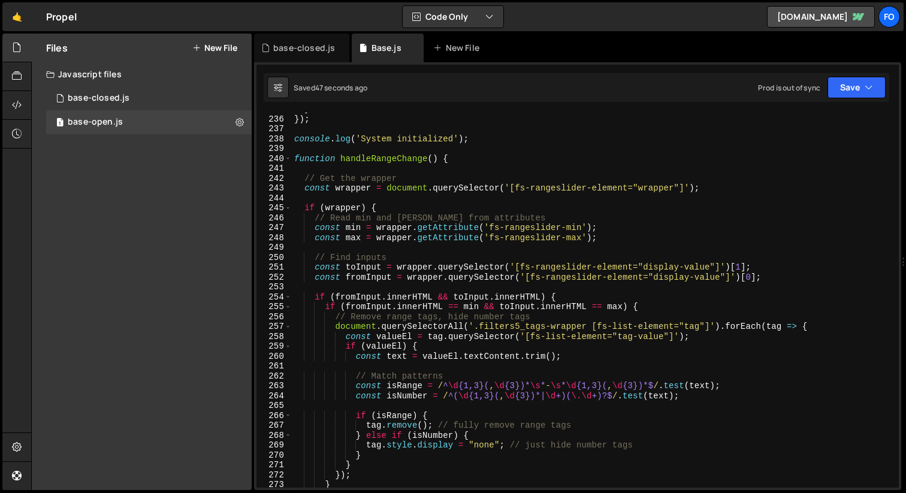
click at [507, 268] on div "} }) ; console . log ( 'System initialized' ) ; function handleRangeChange ( ) …" at bounding box center [593, 301] width 602 height 395
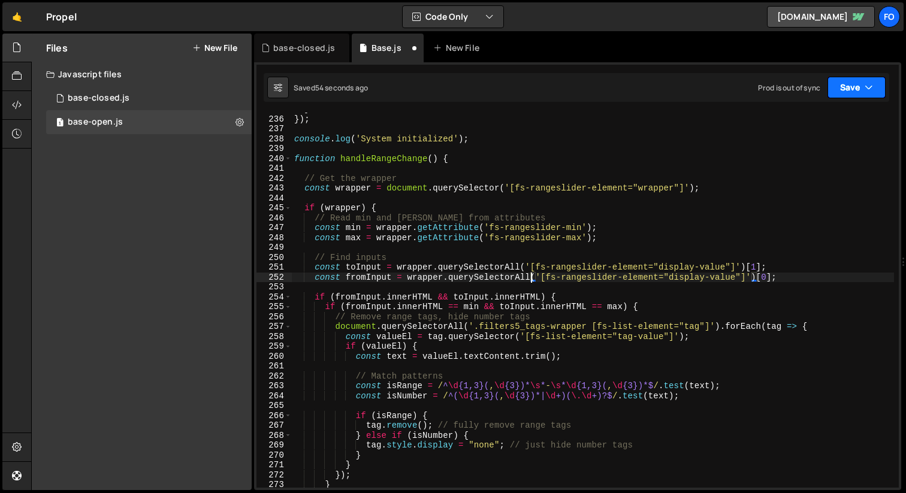
click at [853, 84] on button "Save" at bounding box center [856, 88] width 58 height 22
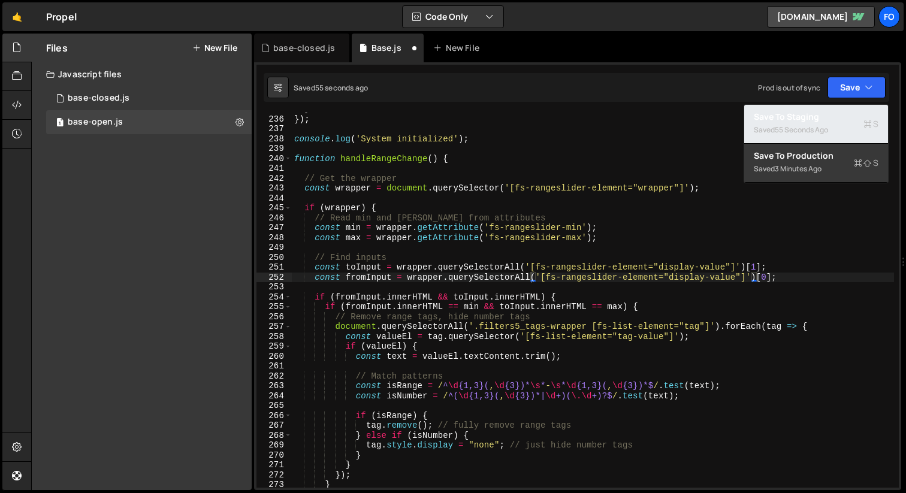
click at [800, 126] on div "55 seconds ago" at bounding box center [801, 130] width 53 height 10
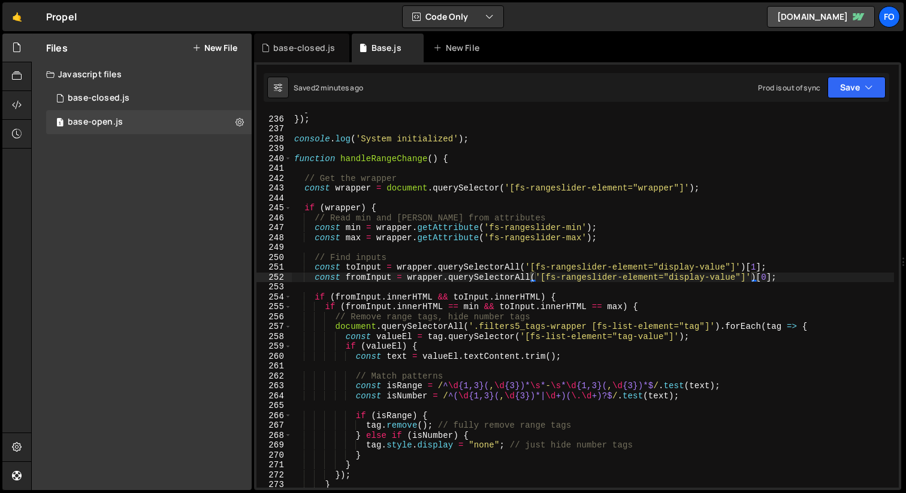
click at [592, 309] on div "} }) ; console . log ( 'System initialized' ) ; function handleRangeChange ( ) …" at bounding box center [593, 301] width 602 height 395
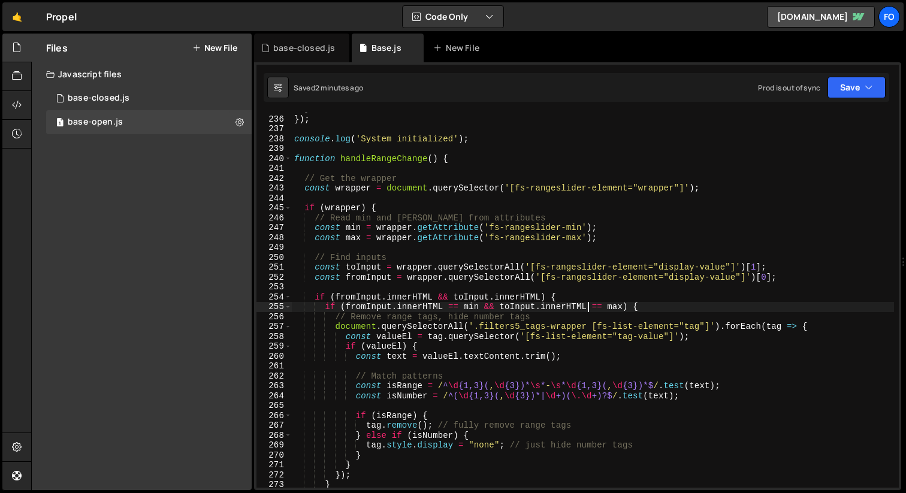
paste textarea "replace(/,/g, "")"
click at [441, 307] on div "} }) ; console . log ( 'System initialized' ) ; function handleRangeChange ( ) …" at bounding box center [593, 301] width 602 height 395
paste textarea "replace(/,/g, "")"
click at [870, 84] on icon "button" at bounding box center [869, 87] width 8 height 12
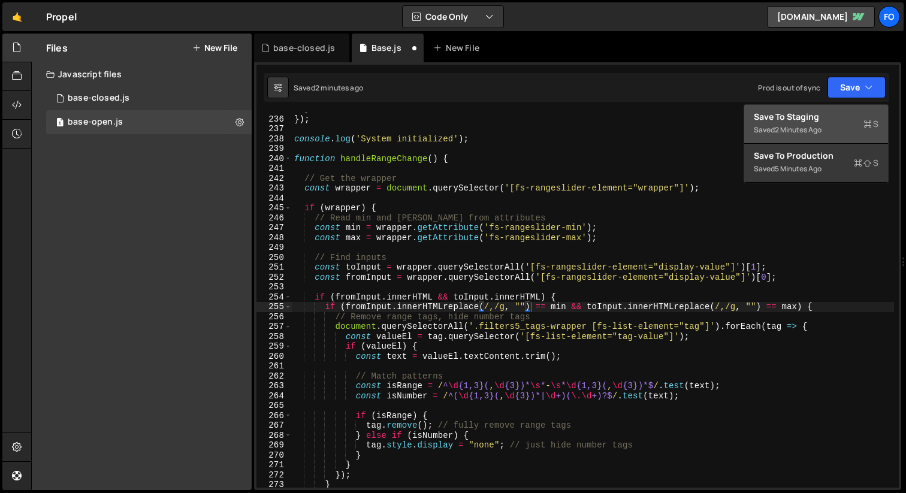
click at [830, 116] on div "Save to Staging S" at bounding box center [816, 117] width 125 height 12
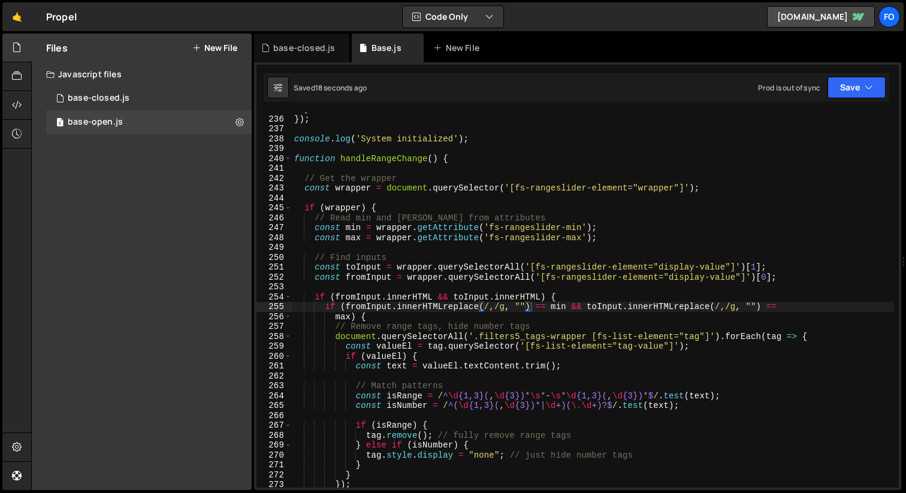
click at [446, 311] on div "} }) ; console . log ( 'System initialized' ) ; function handleRangeChange ( ) …" at bounding box center [593, 301] width 602 height 395
click at [682, 306] on div "} }) ; console . log ( 'System initialized' ) ; function handleRangeChange ( ) …" at bounding box center [593, 301] width 602 height 395
type textarea "if (fromInput.innerHTML.replace(/,/g, "") == min && [PERSON_NAME].innerHTML.rep…"
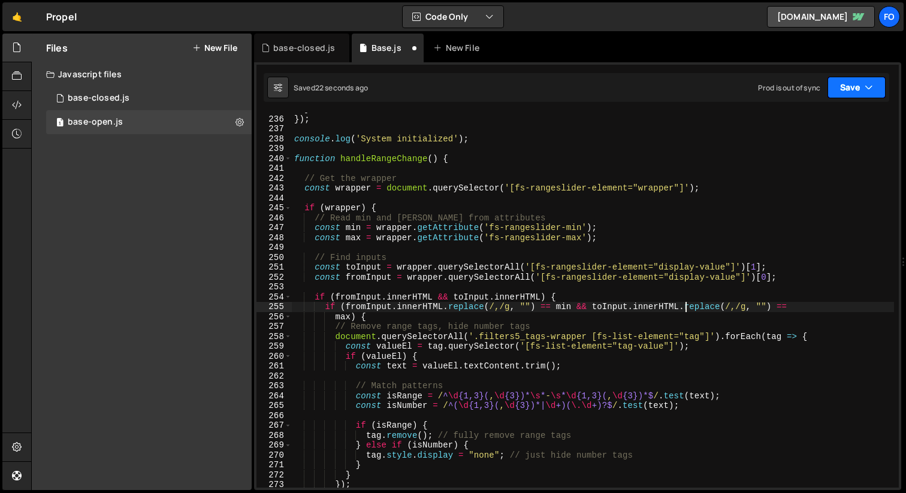
click at [860, 90] on button "Save" at bounding box center [856, 88] width 58 height 22
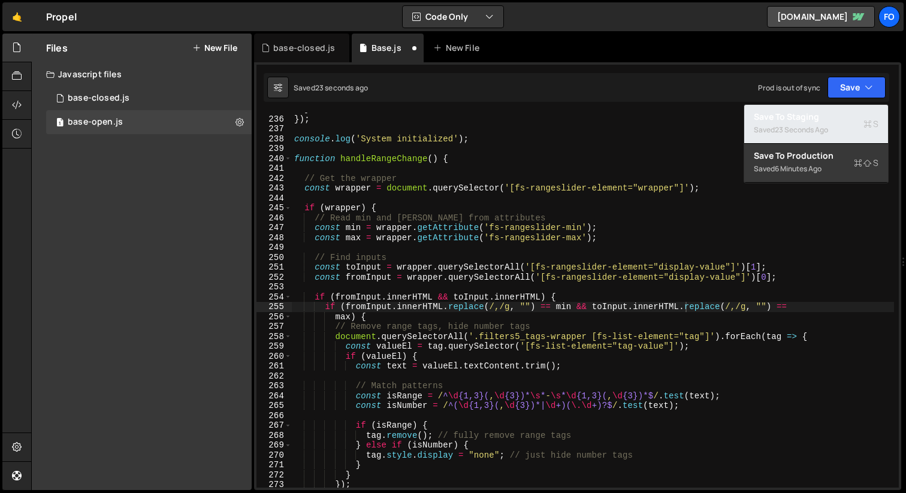
click at [814, 124] on div "Saved 23 seconds ago" at bounding box center [816, 130] width 125 height 14
